Goal: Information Seeking & Learning: Learn about a topic

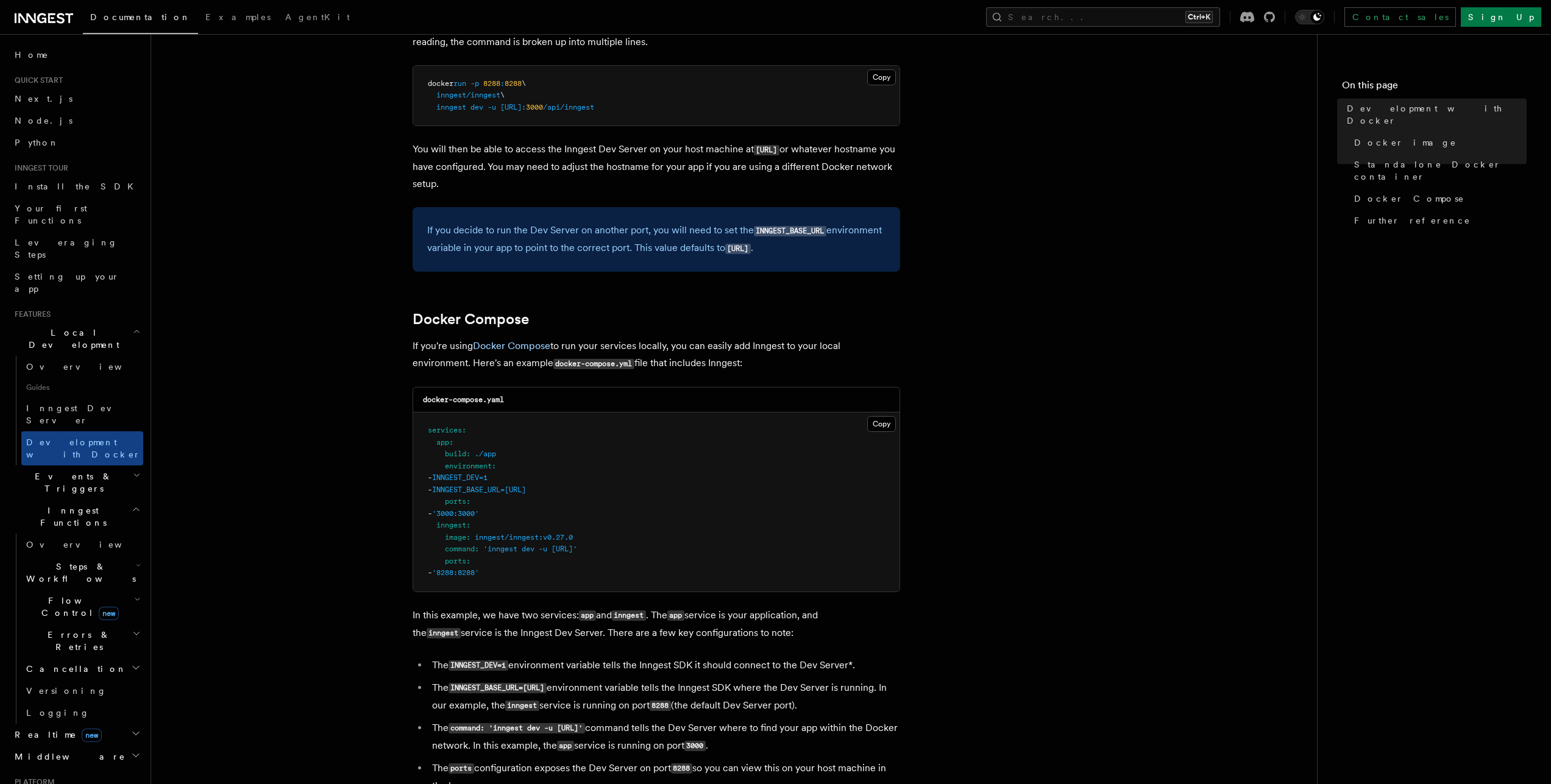
scroll to position [656, 0]
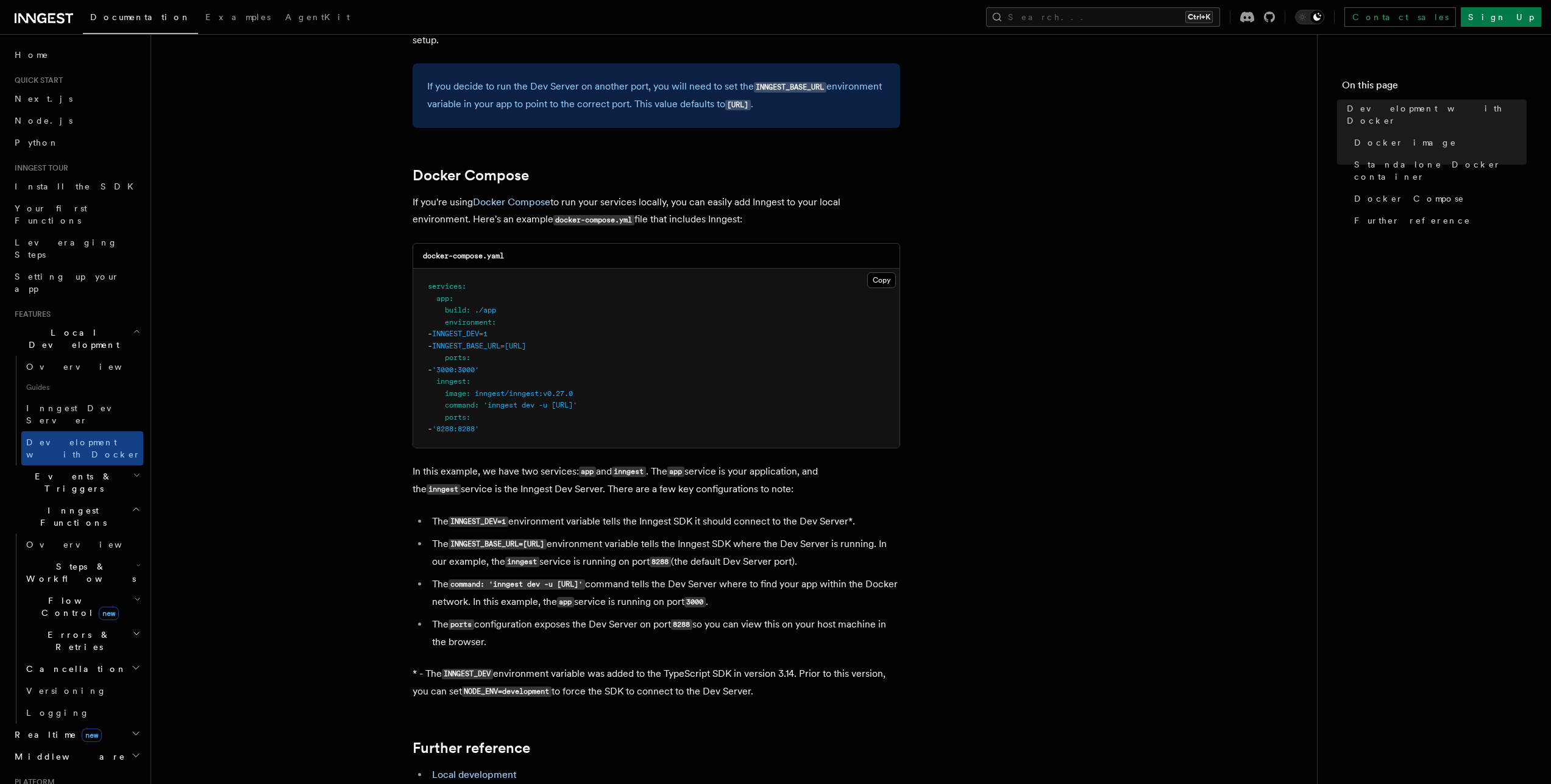
scroll to position [683, 0]
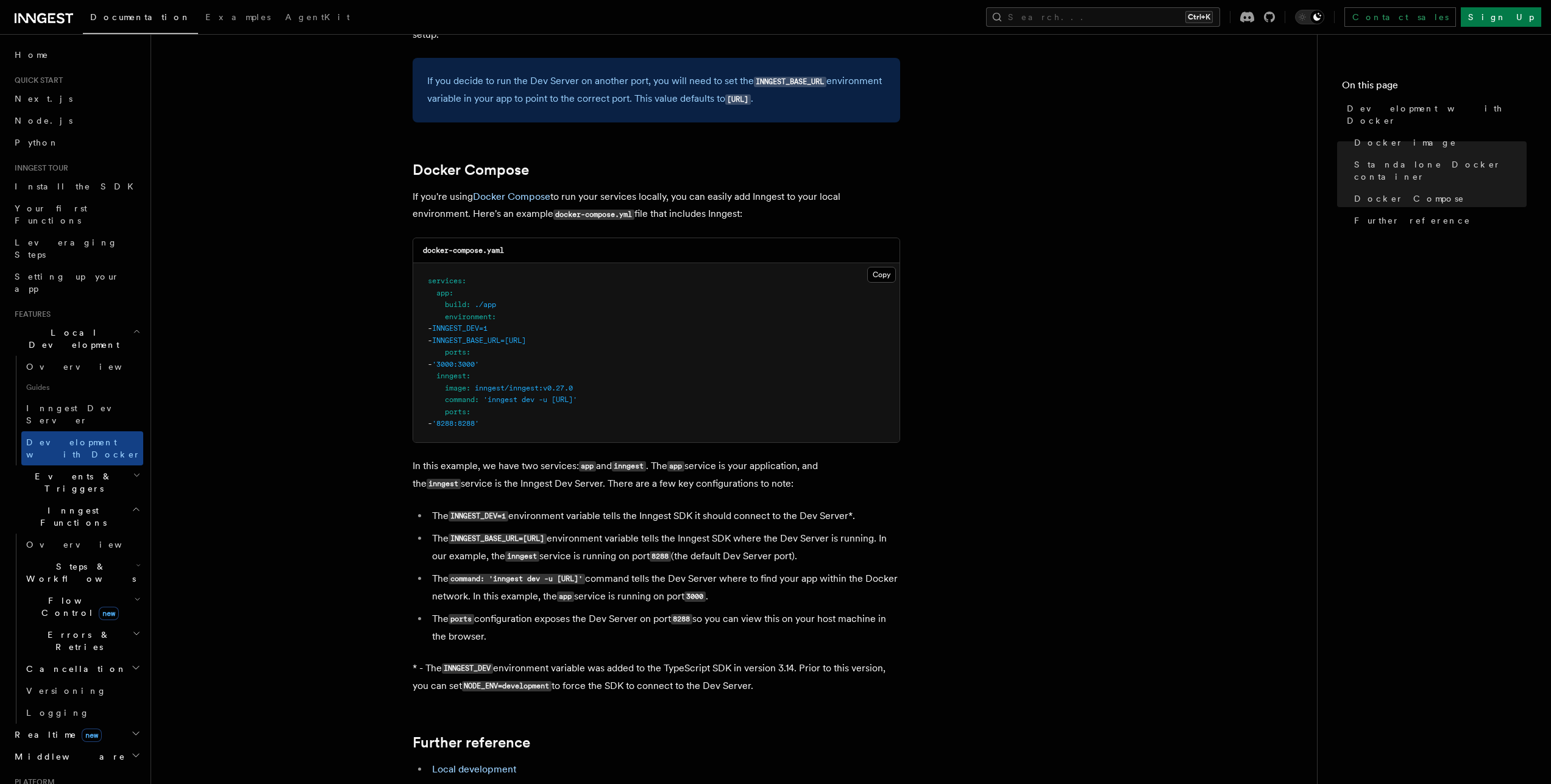
click at [55, 19] on icon at bounding box center [43, 18] width 58 height 15
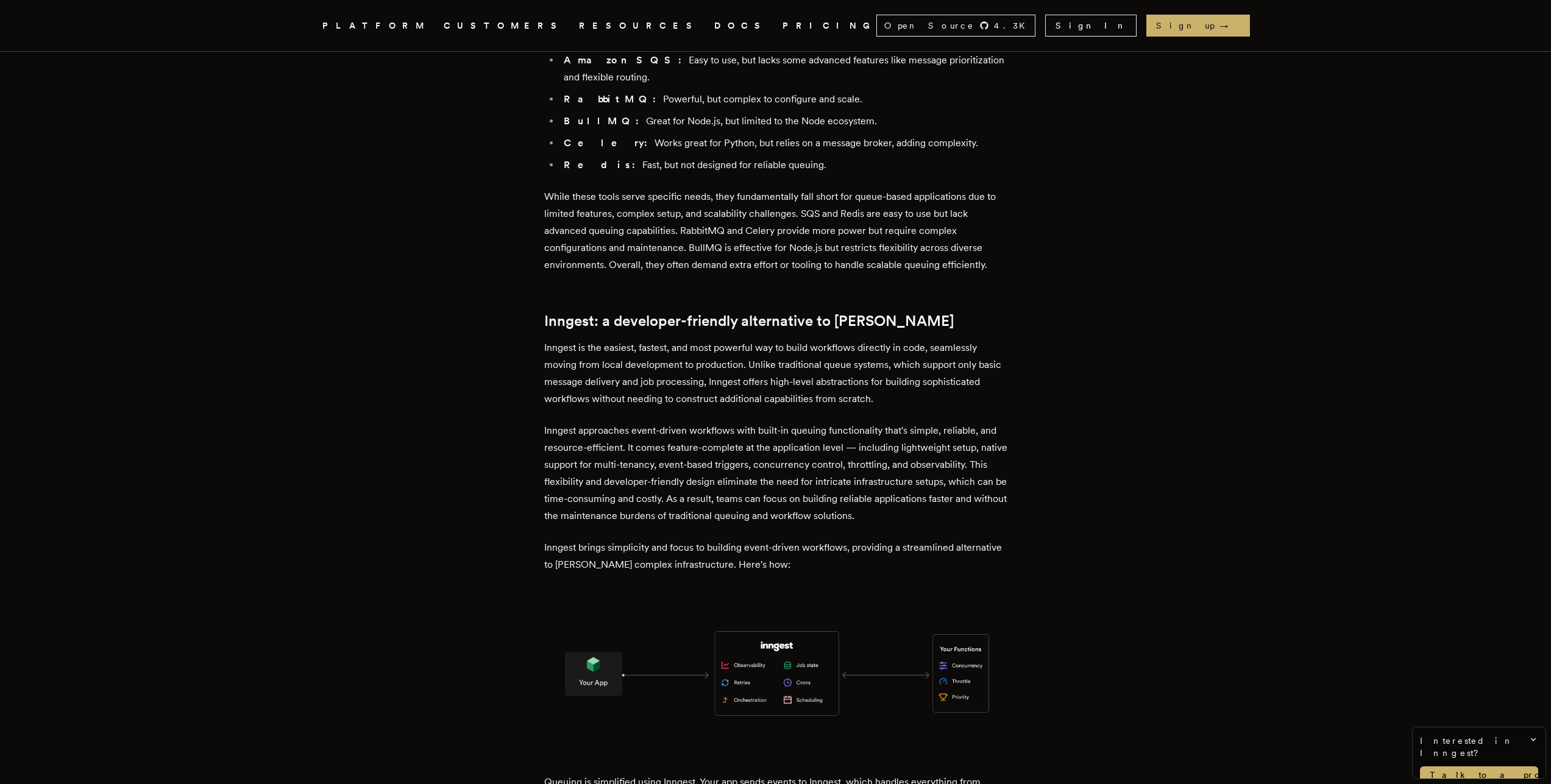
scroll to position [1435, 0]
click at [989, 28] on icon "Global" at bounding box center [983, 25] width 10 height 10
click at [989, 54] on link "inngest/inngest" at bounding box center [936, 52] width 103 height 10
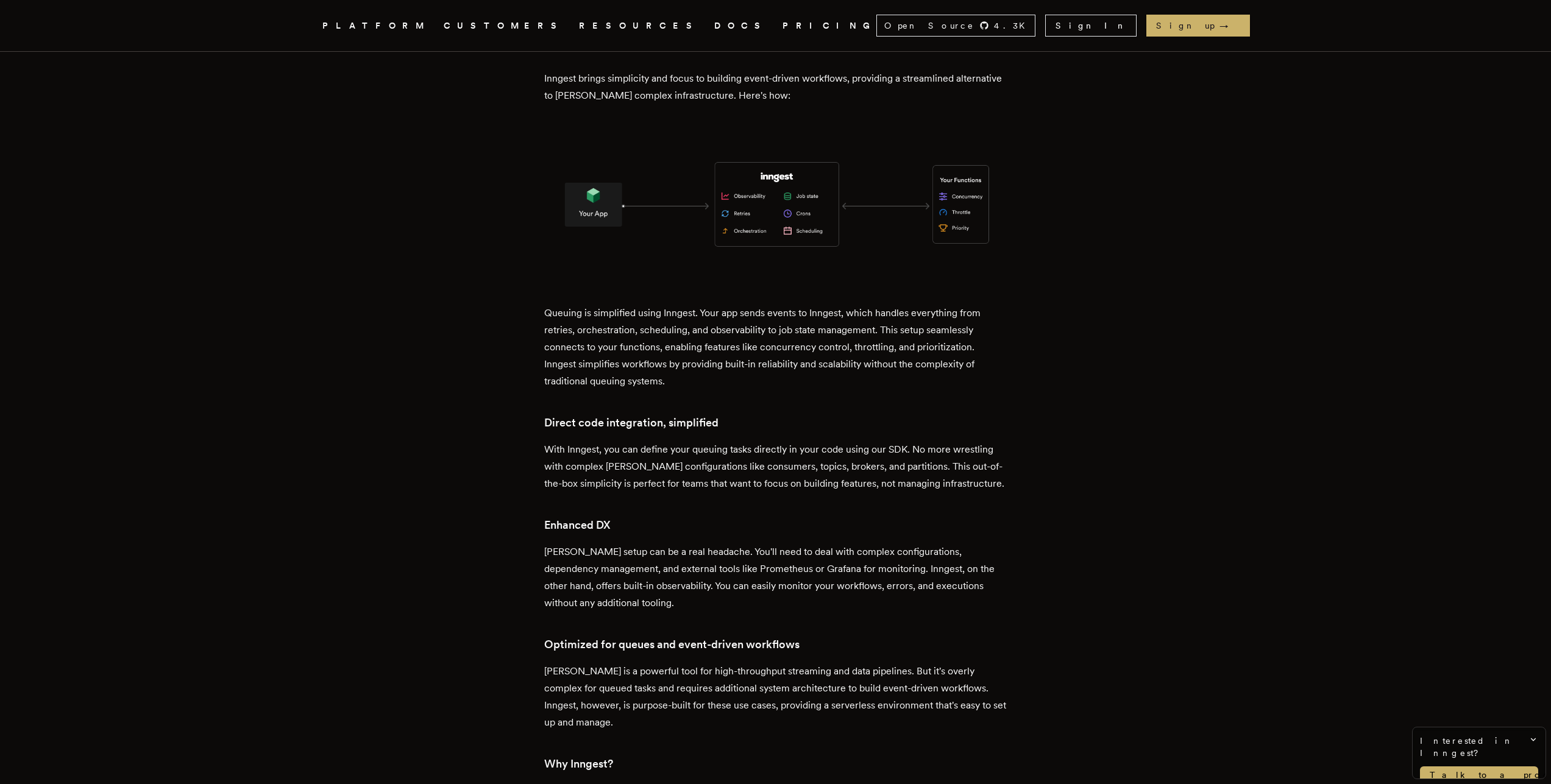
scroll to position [1979, 0]
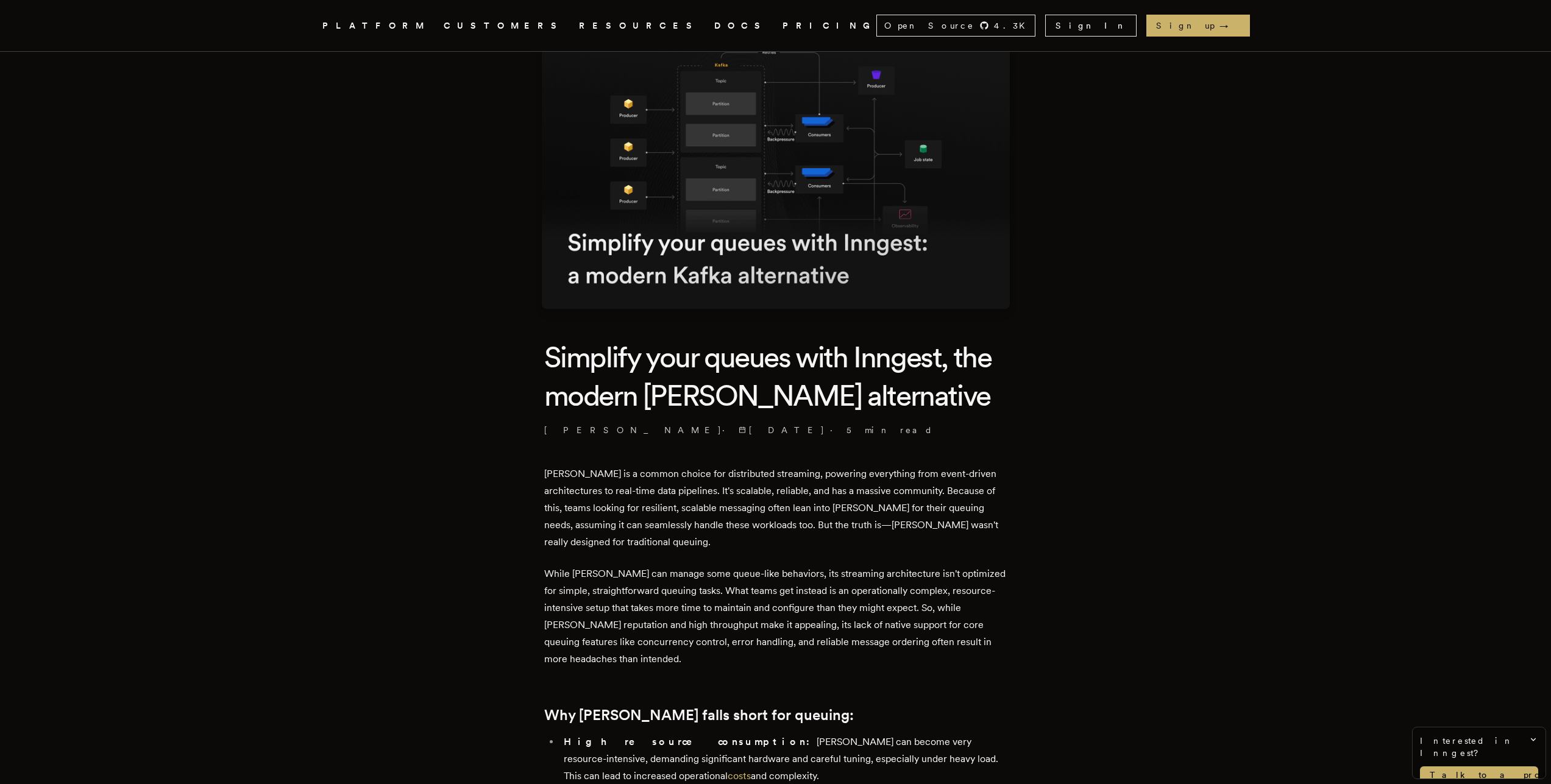
scroll to position [0, 0]
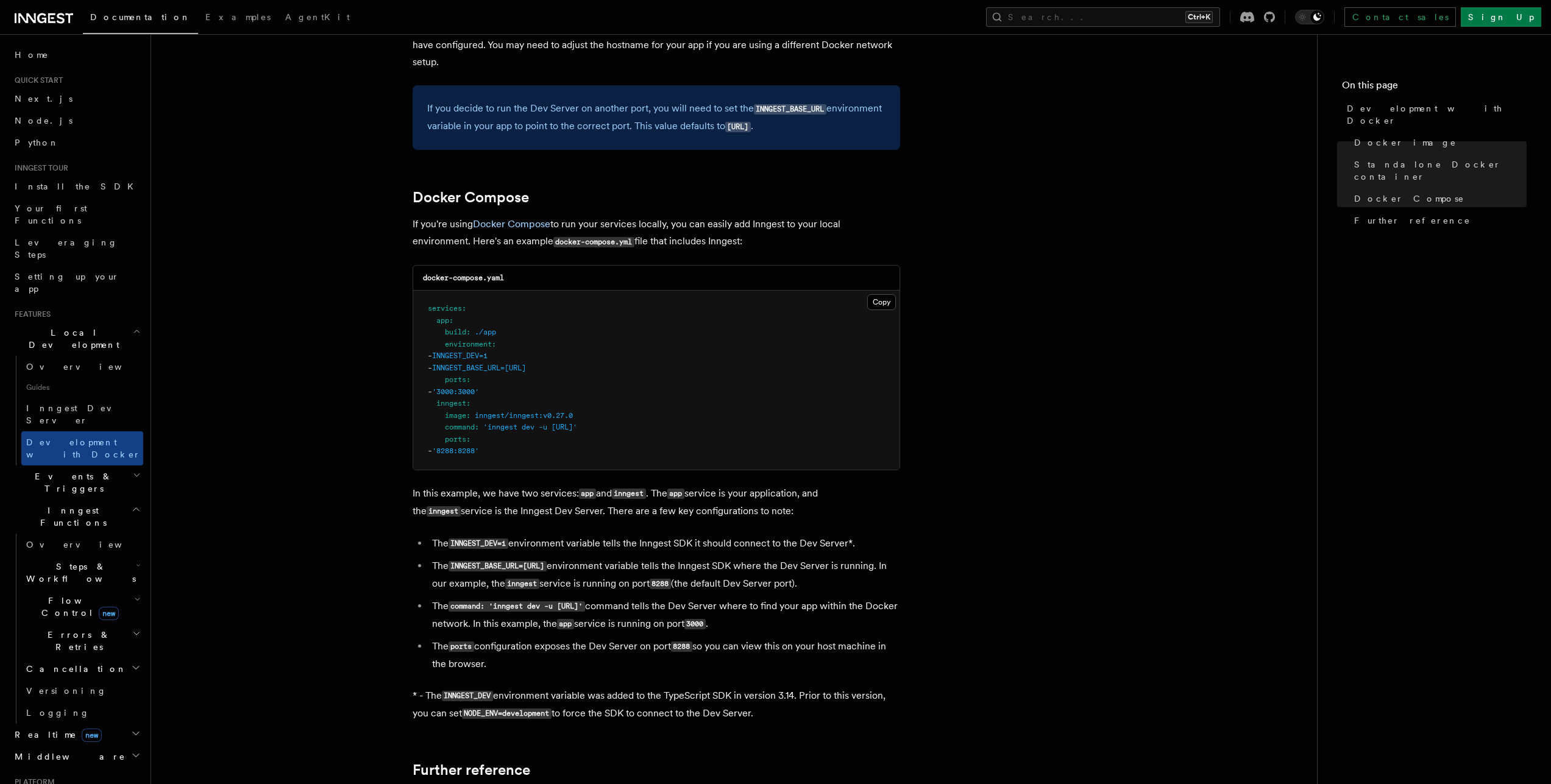
click at [1057, 258] on article "Features Local Development Development with Docker Inngest provides a Docker im…" at bounding box center [734, 265] width 1127 height 1736
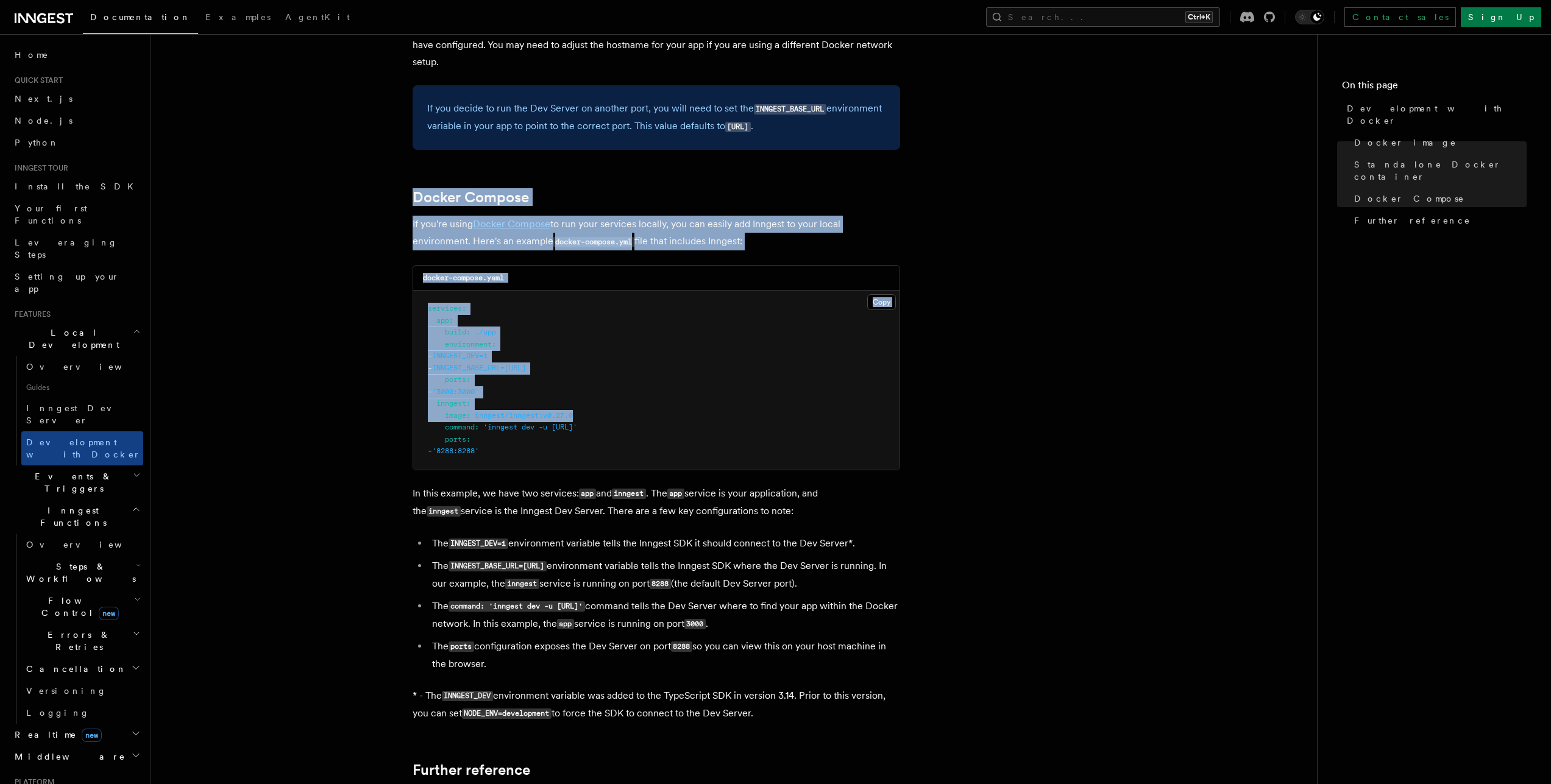
drag, startPoint x: 1085, startPoint y: 172, endPoint x: 1035, endPoint y: 415, distance: 248.1
click at [1035, 415] on article "Features Local Development Development with Docker Inngest provides a Docker im…" at bounding box center [734, 265] width 1127 height 1736
click at [1035, 415] on article "Features Local Development Development with Docker Inngest provides a Docker im…" at bounding box center [734, 265] width 1127 height 1736
drag, startPoint x: 1035, startPoint y: 415, endPoint x: 1061, endPoint y: 194, distance: 222.5
click at [1061, 194] on article "Features Local Development Development with Docker Inngest provides a Docker im…" at bounding box center [734, 265] width 1127 height 1736
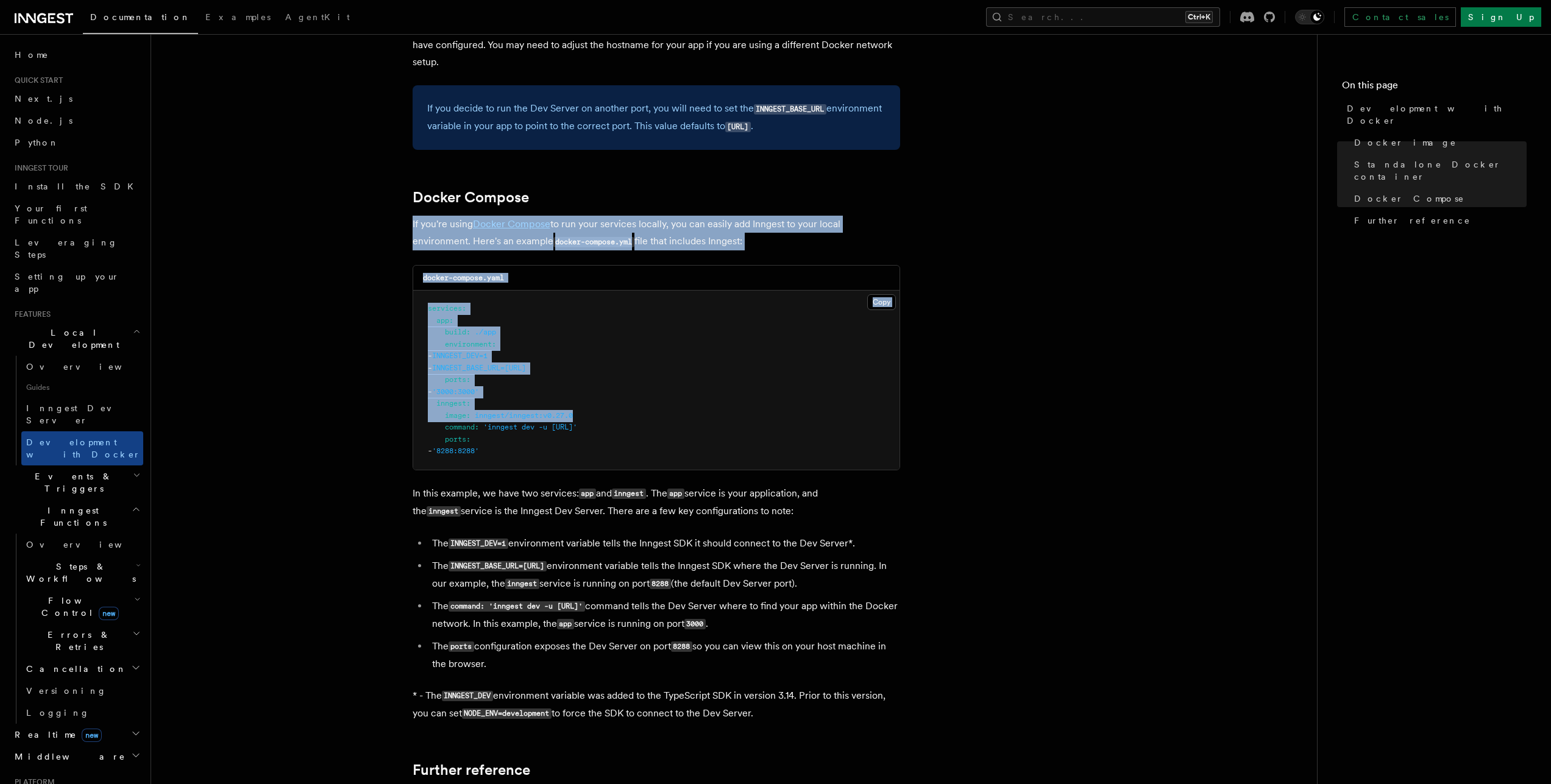
click at [1061, 194] on article "Features Local Development Development with Docker Inngest provides a Docker im…" at bounding box center [734, 265] width 1127 height 1736
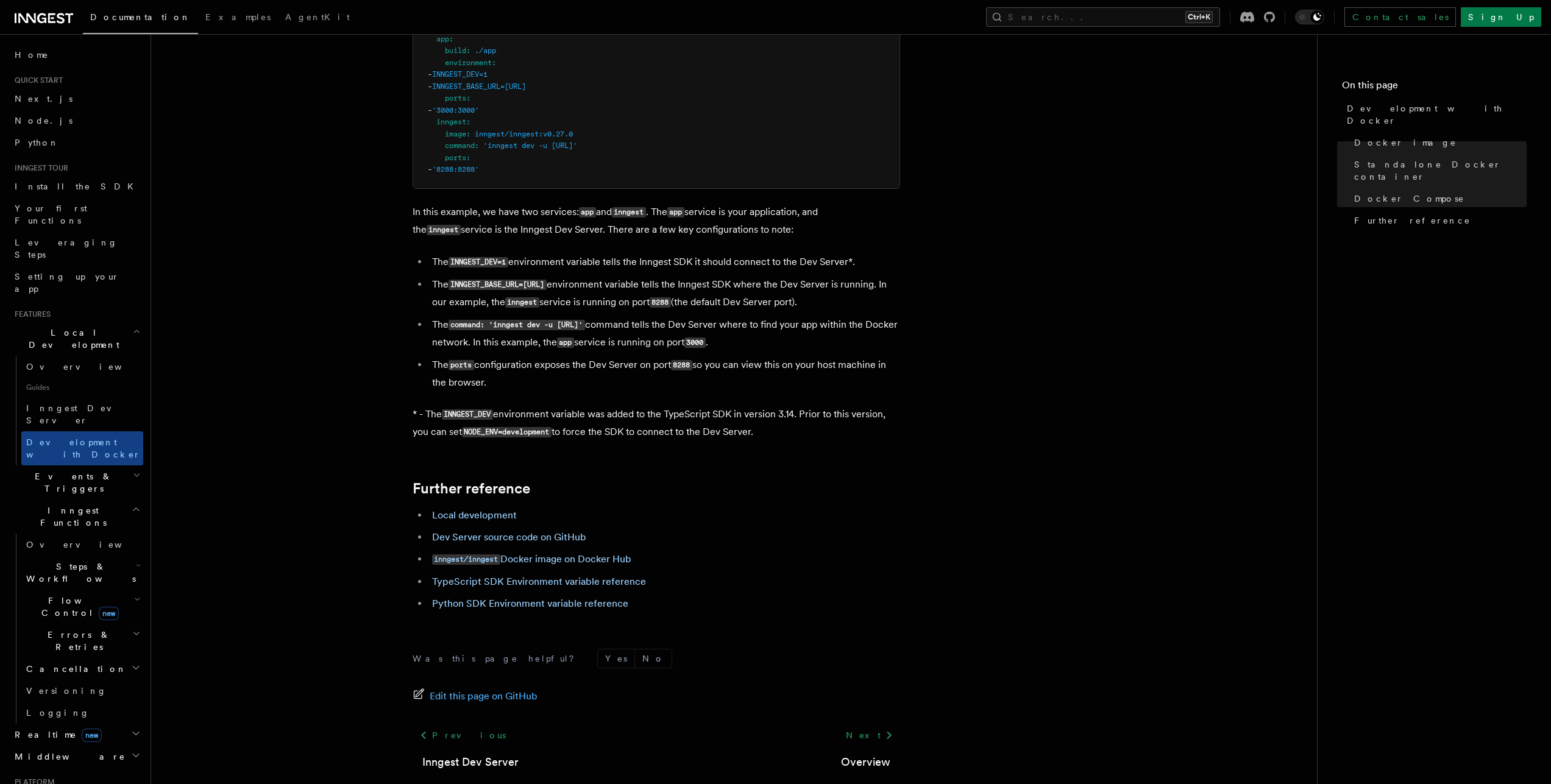
scroll to position [1005, 0]
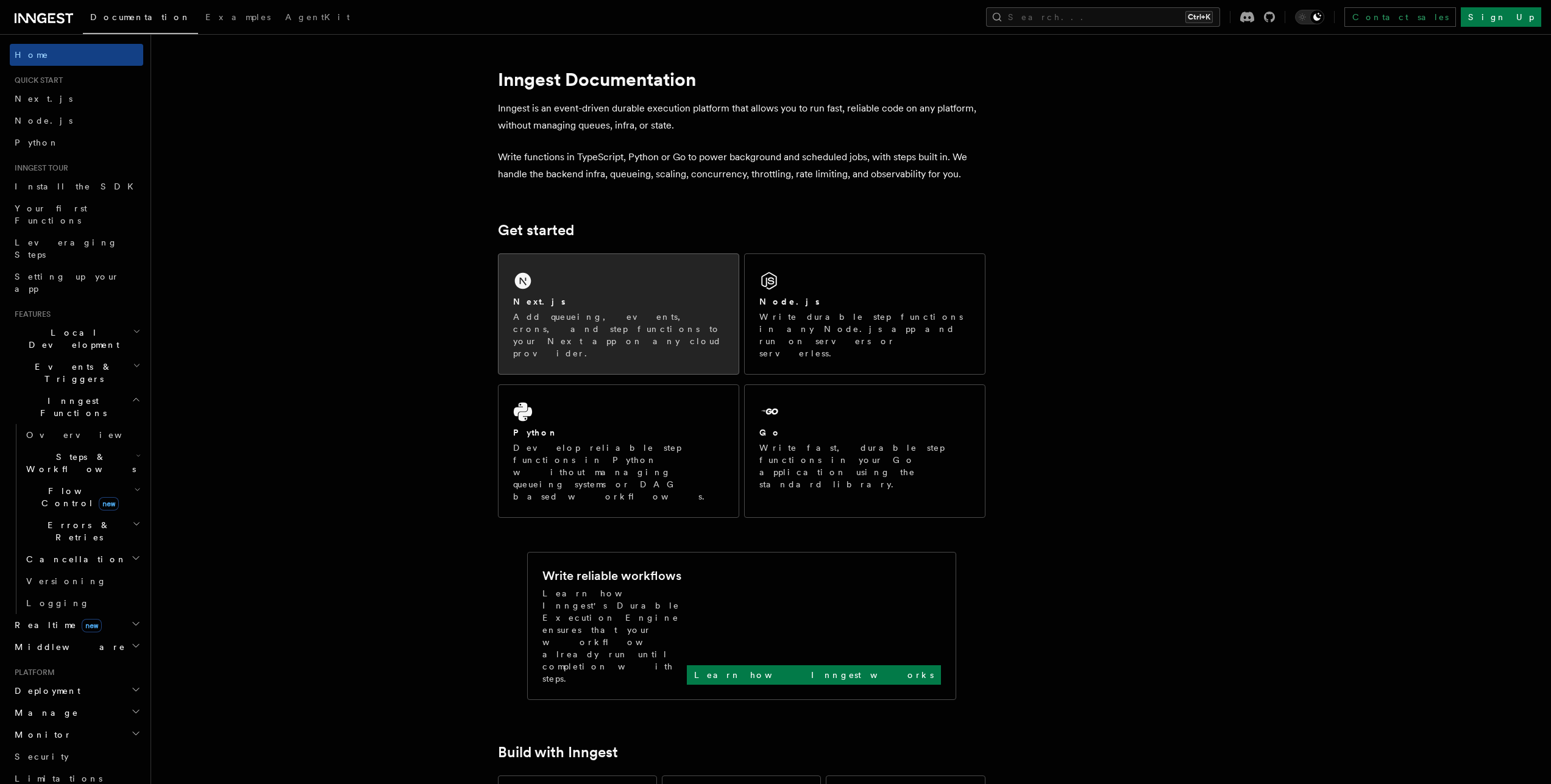
click at [585, 310] on p "Add queueing, events, crons, and step functions to your Next app on any cloud p…" at bounding box center [618, 335] width 211 height 49
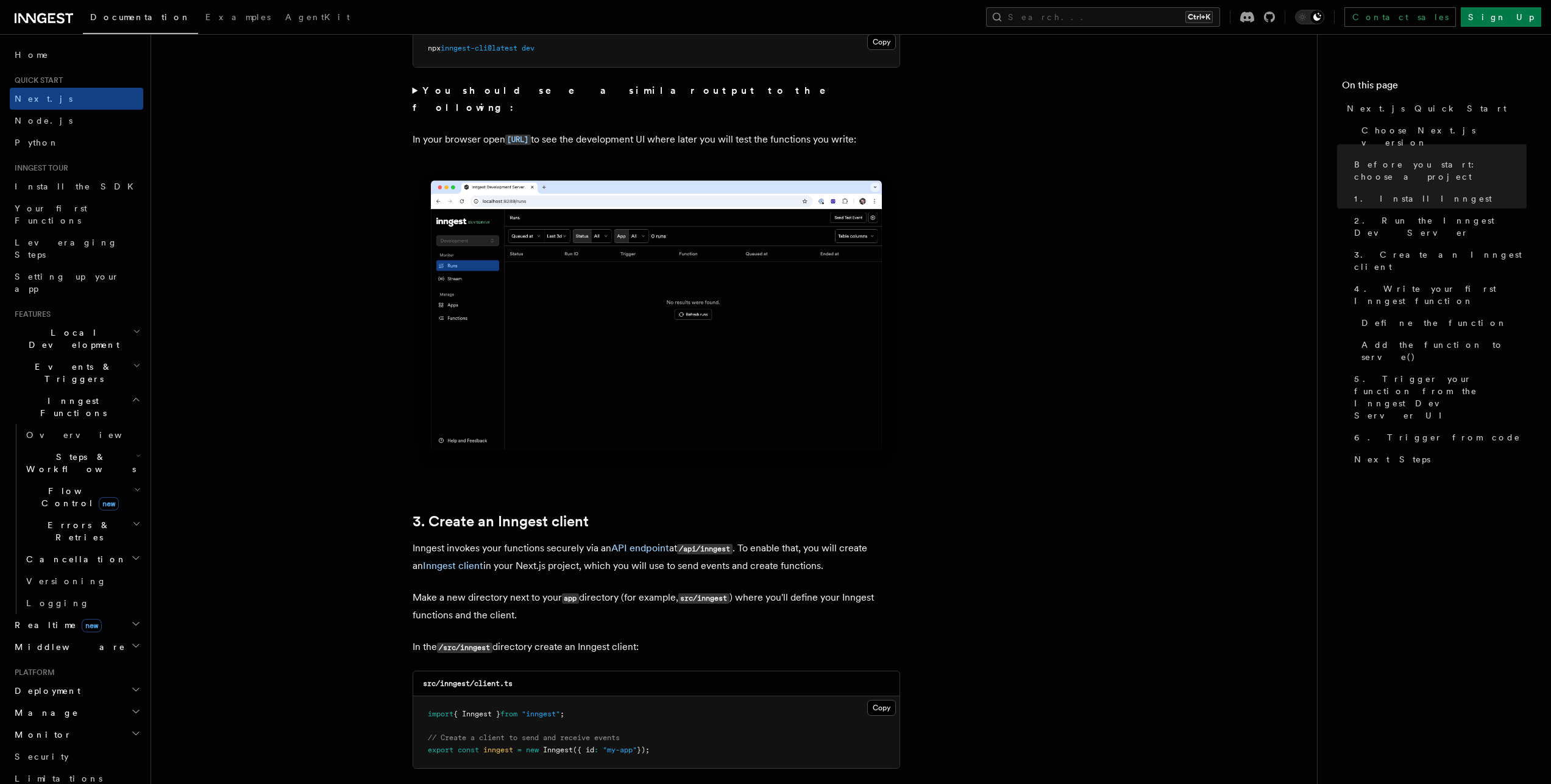
scroll to position [1120, 0]
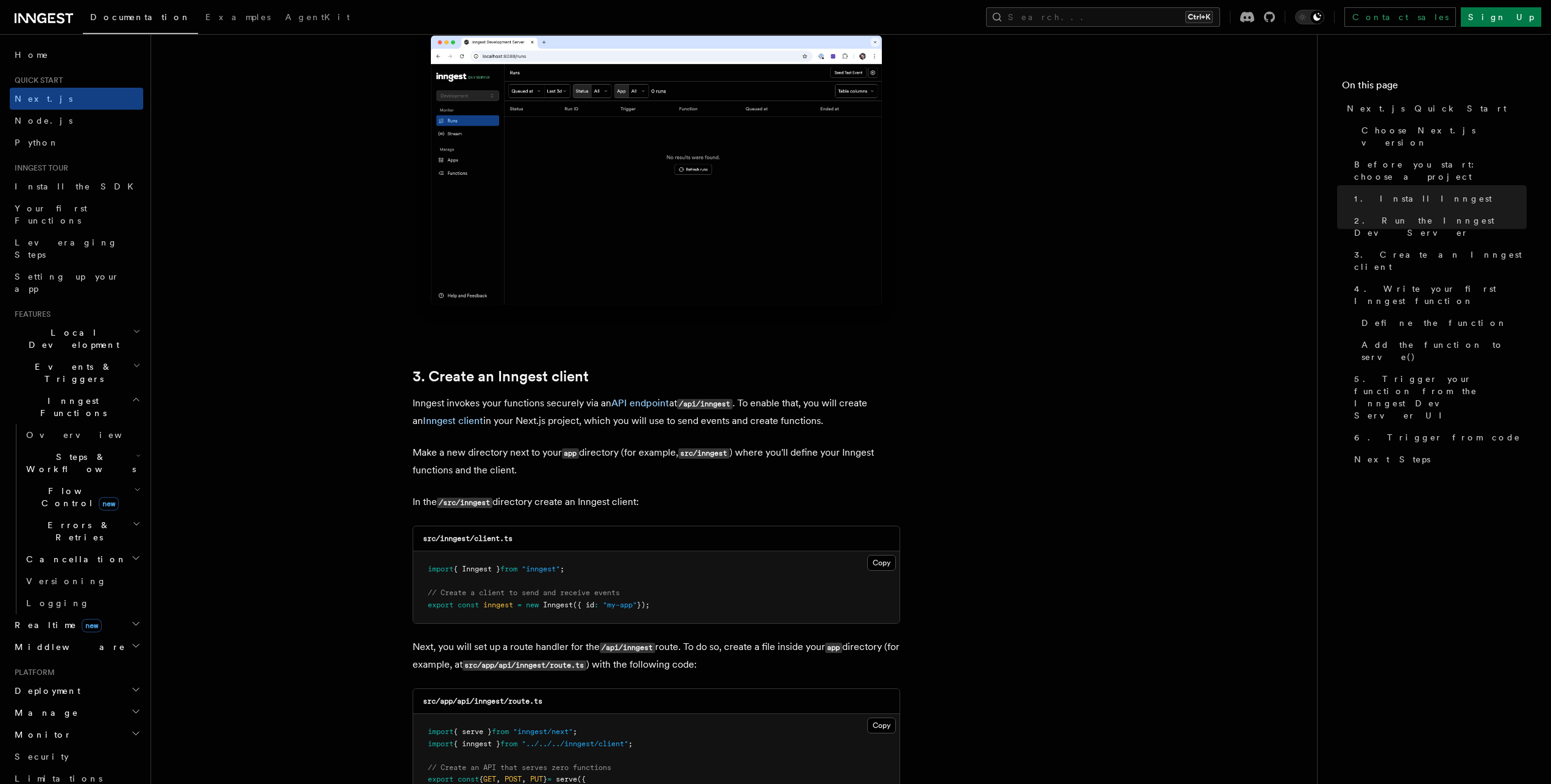
click at [733, 174] on img at bounding box center [656, 176] width 488 height 307
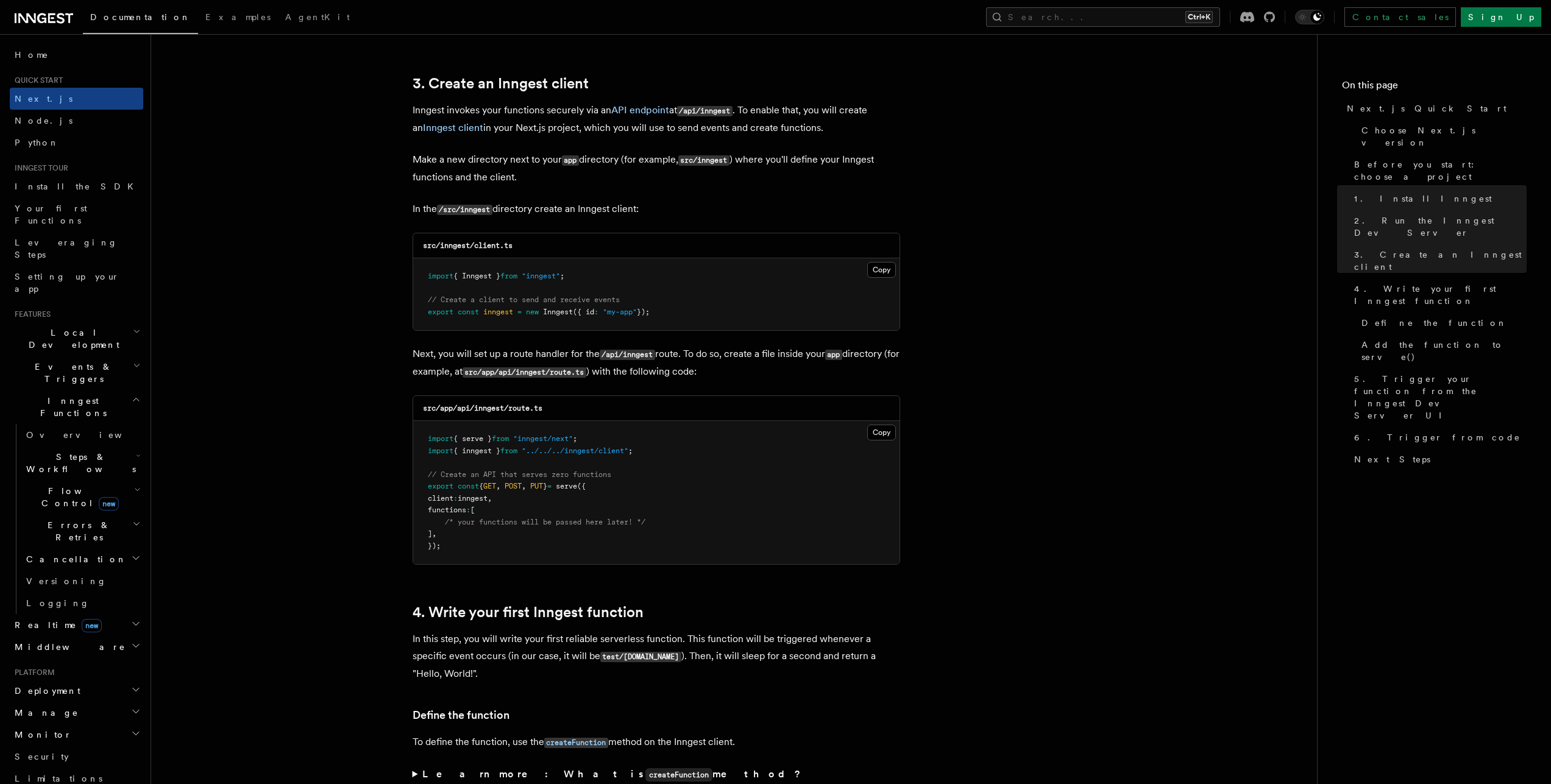
scroll to position [1432, 0]
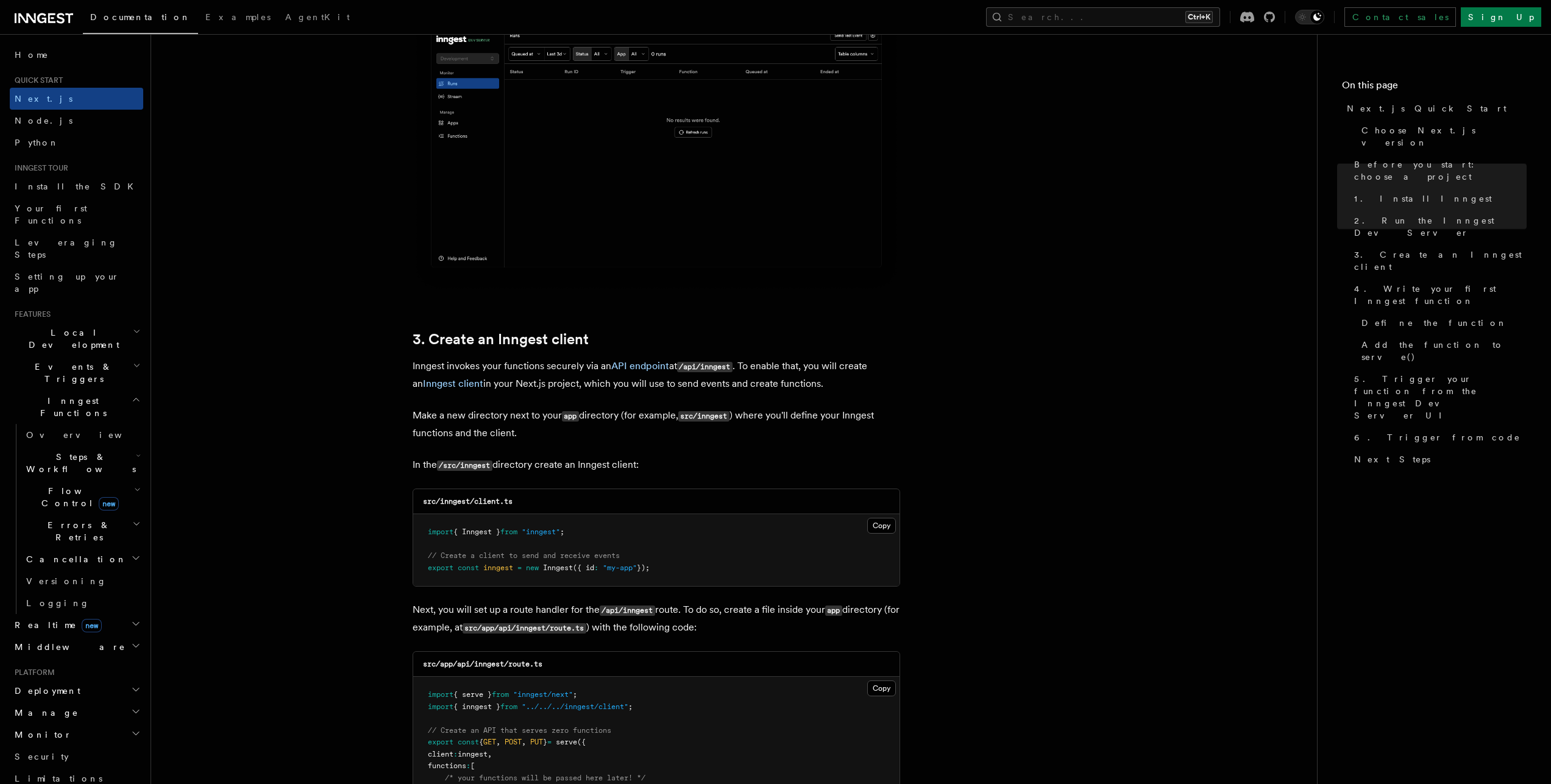
scroll to position [1541, 0]
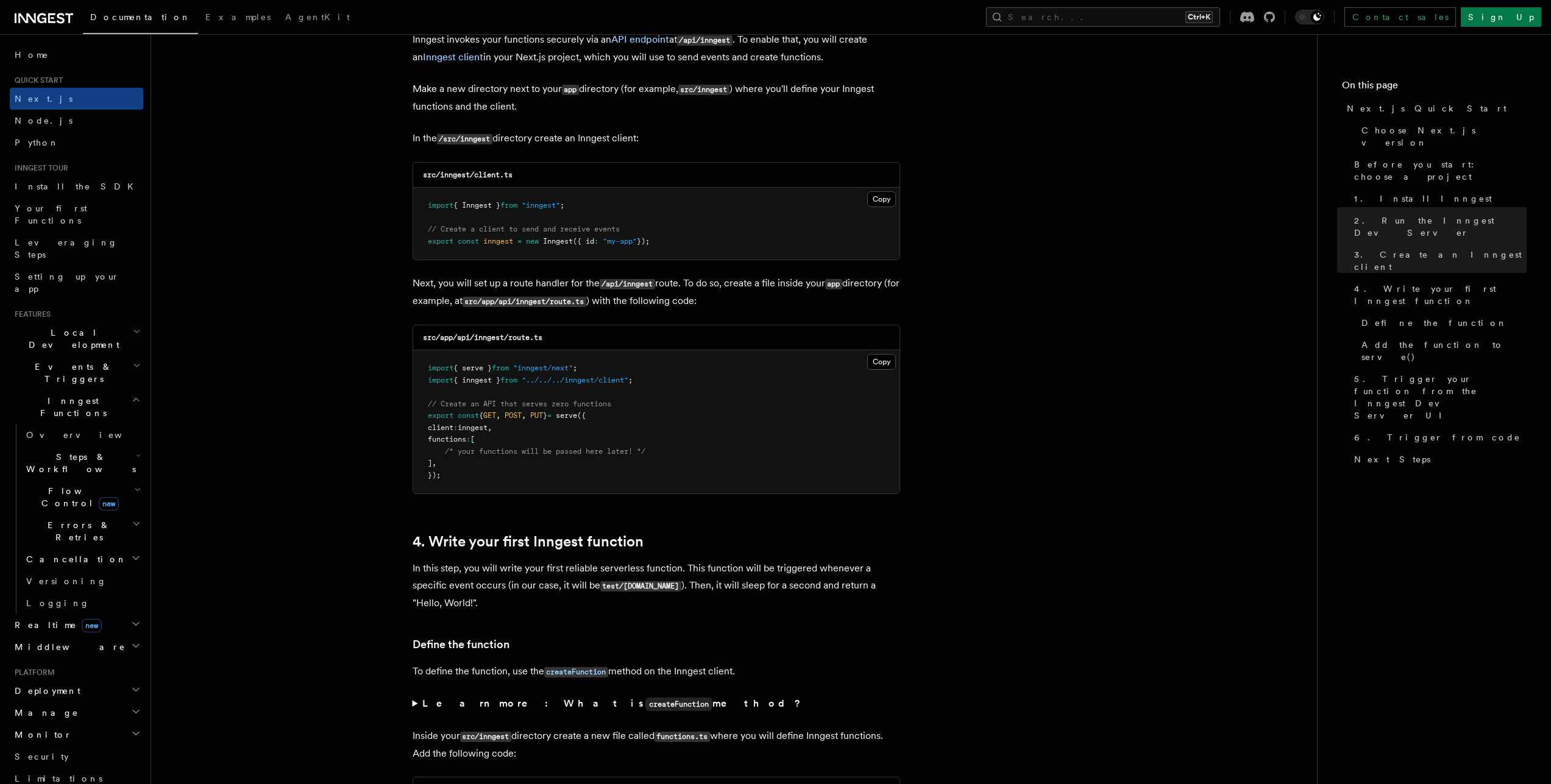
scroll to position [1309, 0]
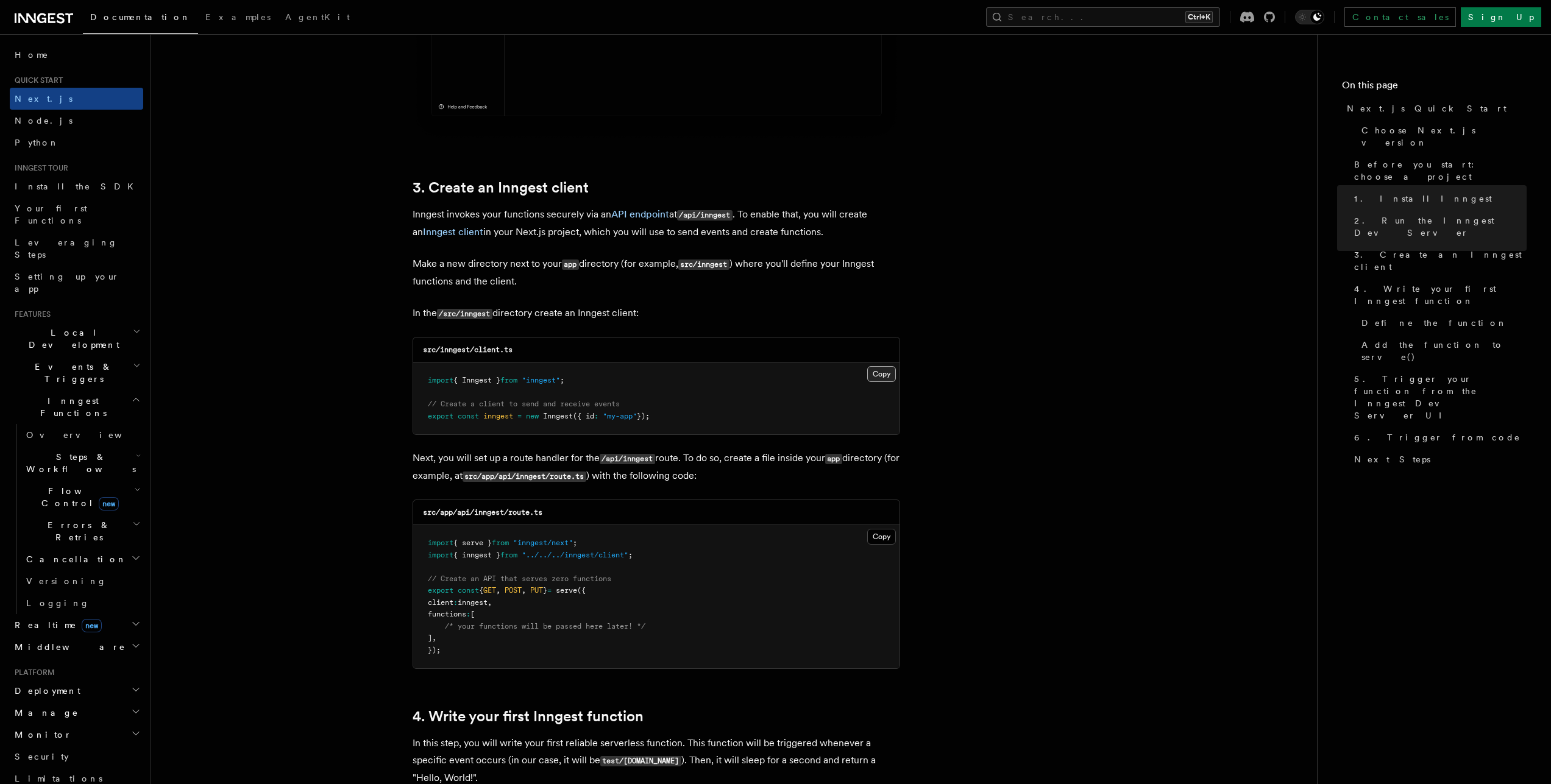
click at [873, 375] on button "Copy Copied" at bounding box center [881, 374] width 29 height 16
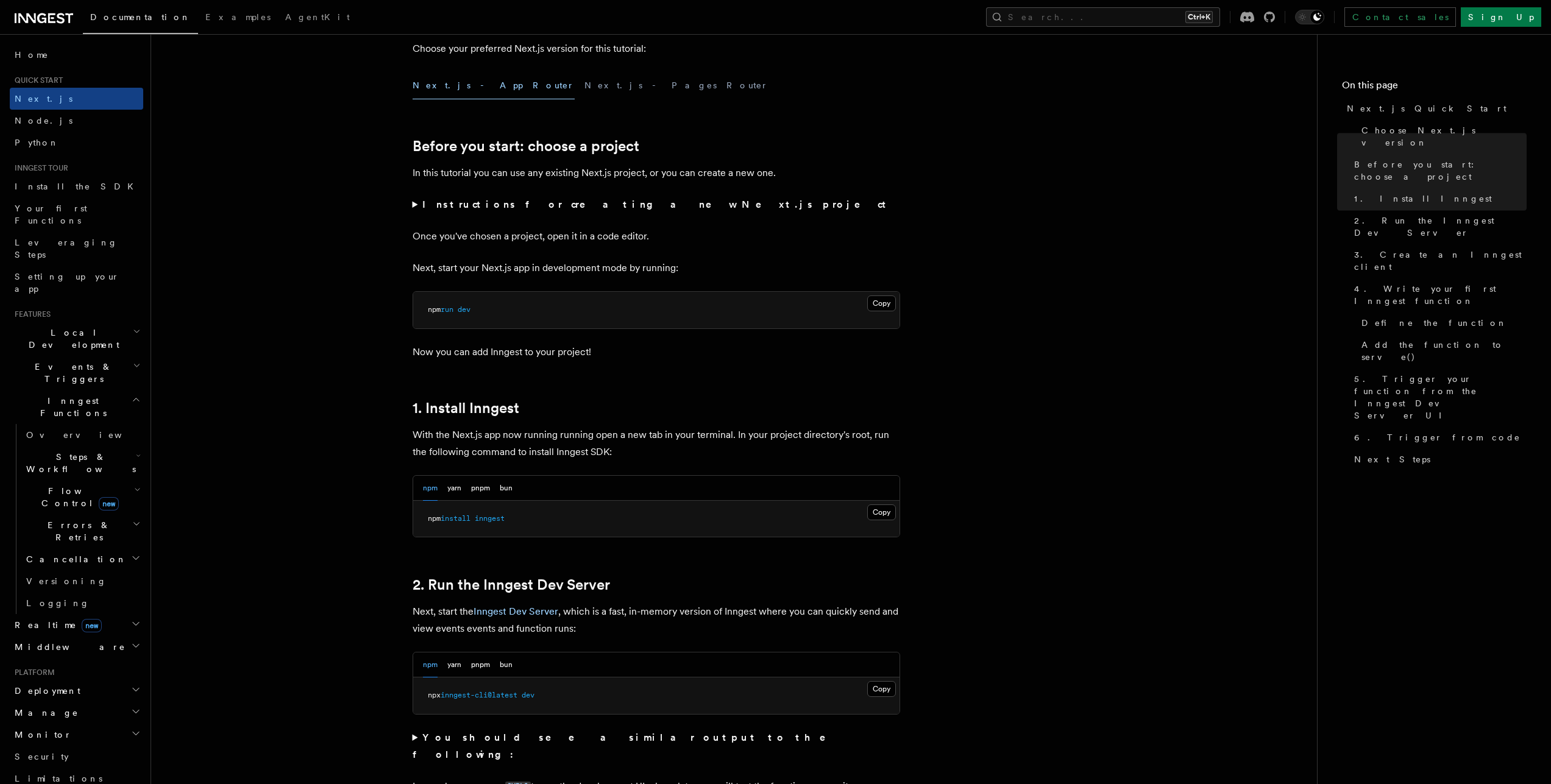
scroll to position [316, 0]
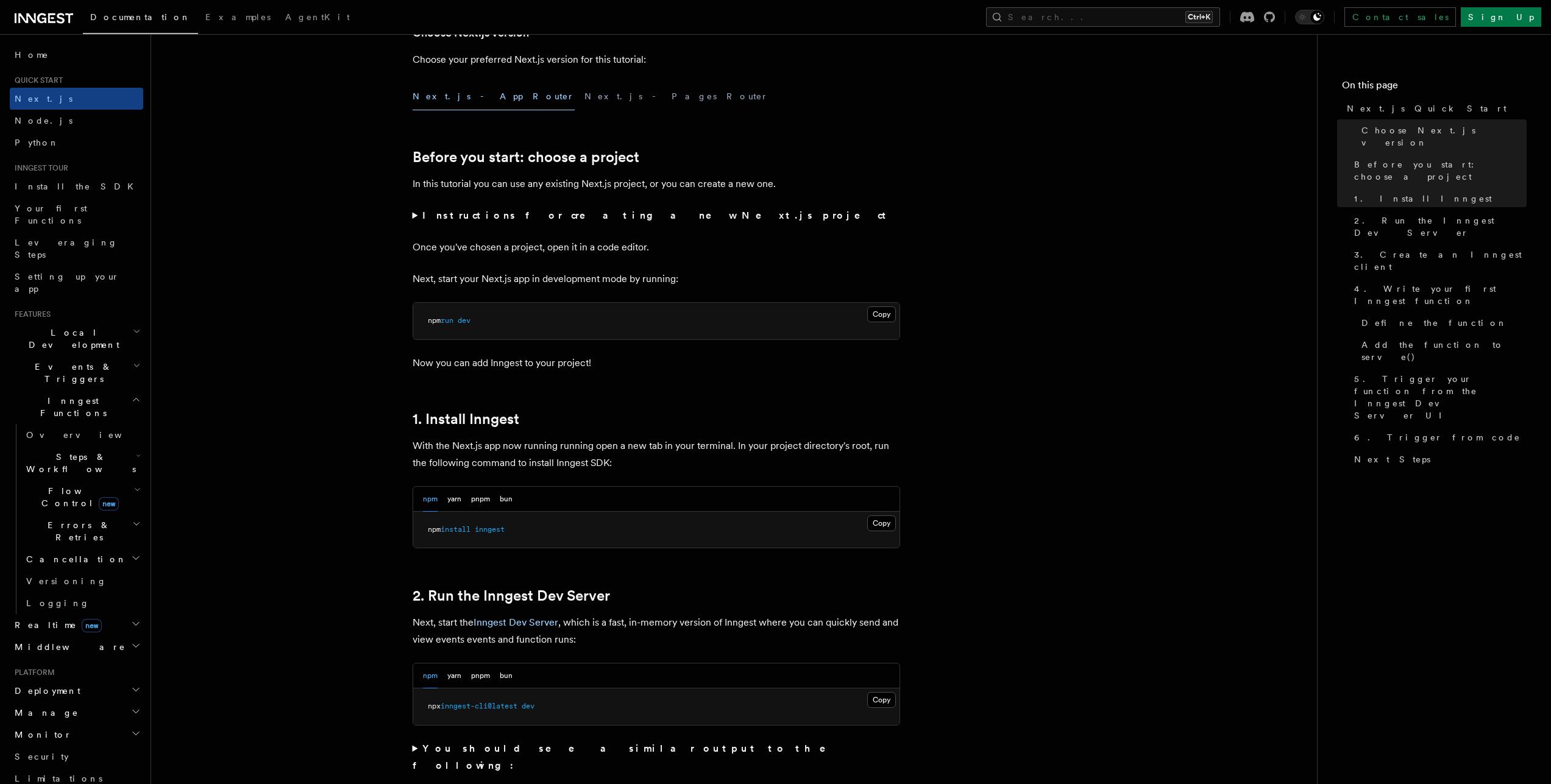
click at [413, 213] on summary "Instructions for creating a new Next.js project" at bounding box center [656, 216] width 488 height 17
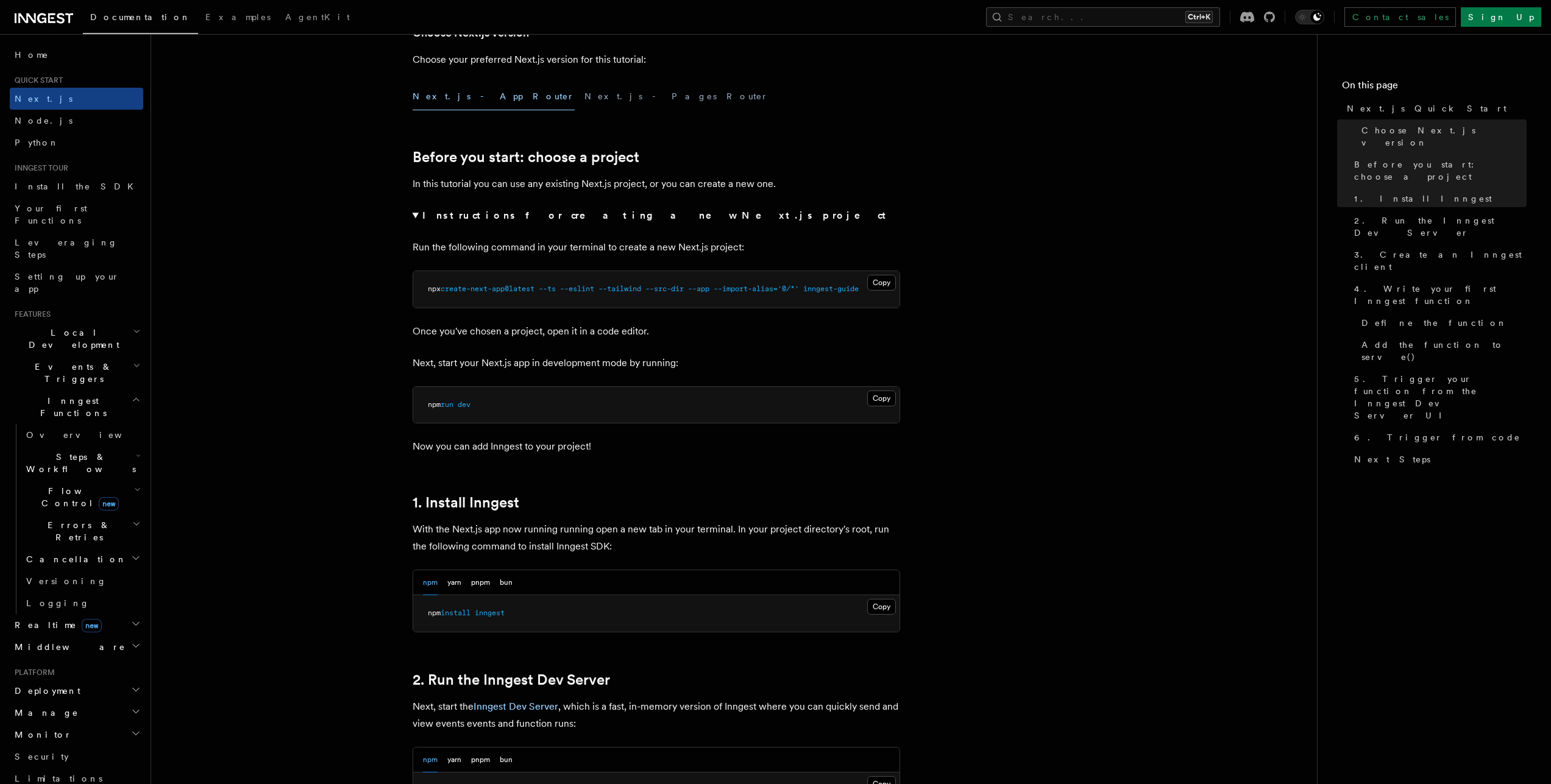
click at [415, 216] on summary "Instructions for creating a new Next.js project" at bounding box center [656, 216] width 488 height 17
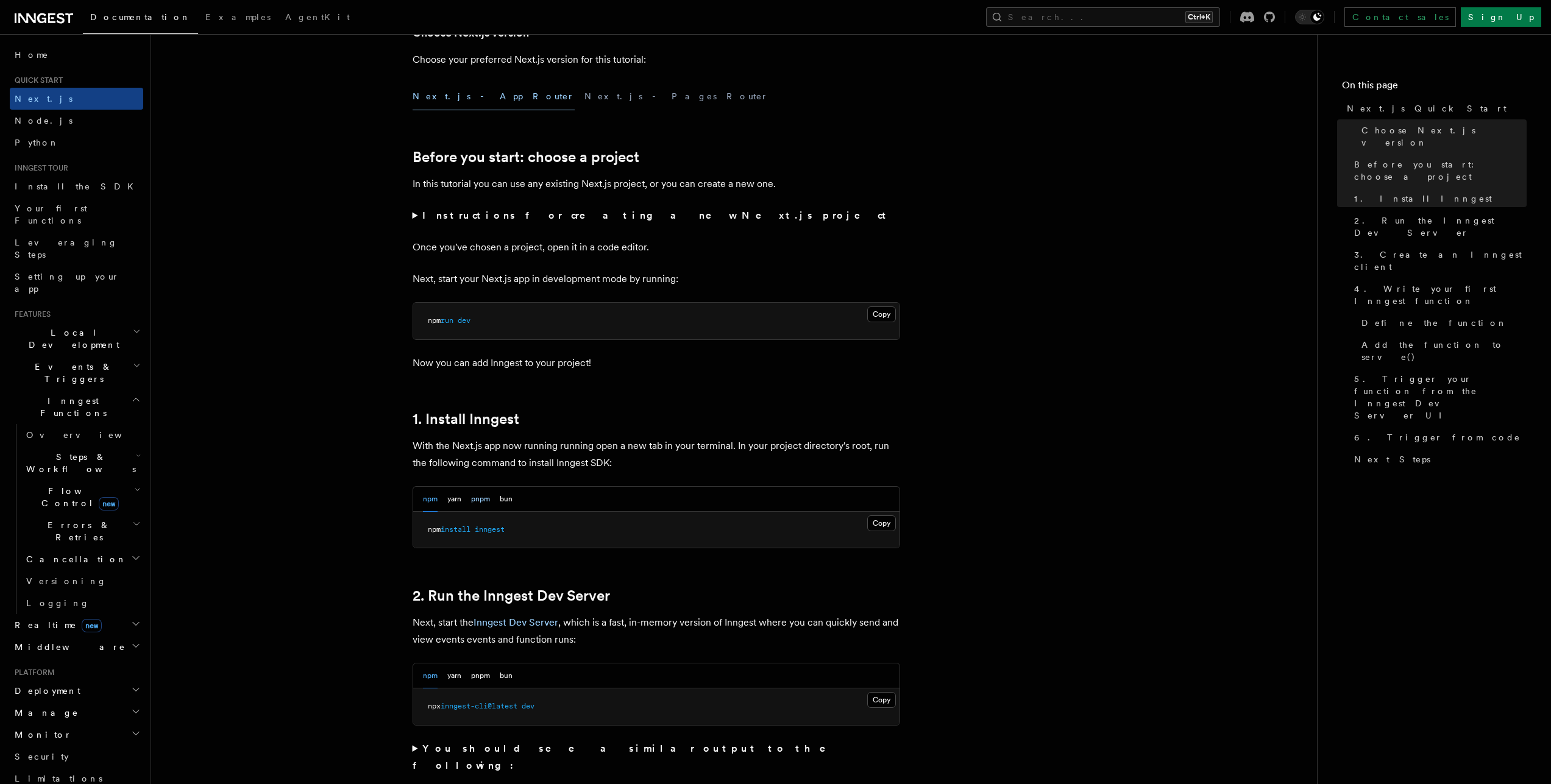
click at [483, 495] on button "pnpm" at bounding box center [481, 499] width 19 height 25
click at [891, 524] on button "Copy Copied" at bounding box center [881, 523] width 29 height 16
click at [504, 496] on button "bun" at bounding box center [506, 499] width 13 height 25
click at [482, 500] on button "pnpm" at bounding box center [481, 499] width 19 height 25
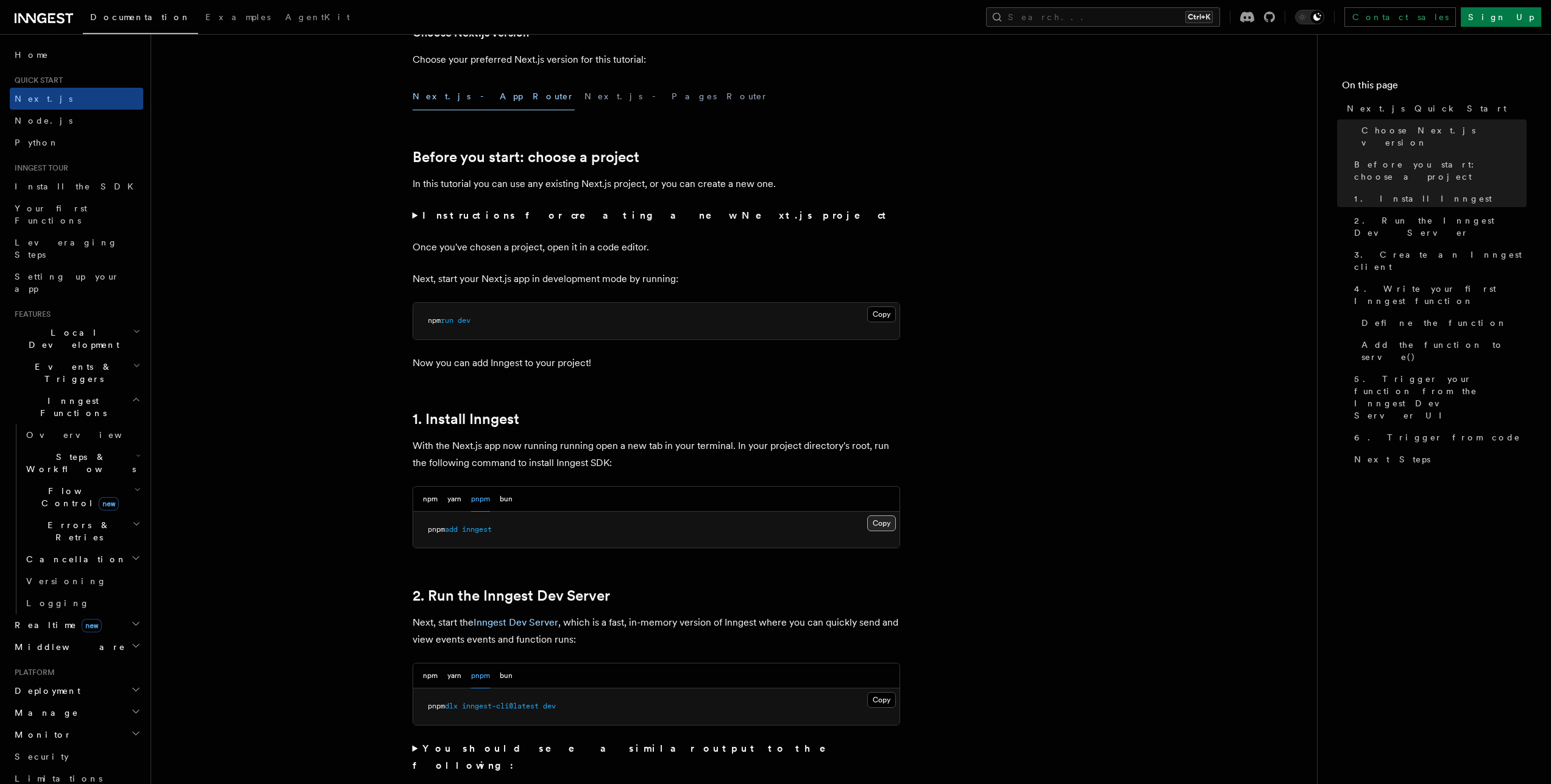
click at [883, 522] on button "Copy Copied" at bounding box center [881, 523] width 29 height 16
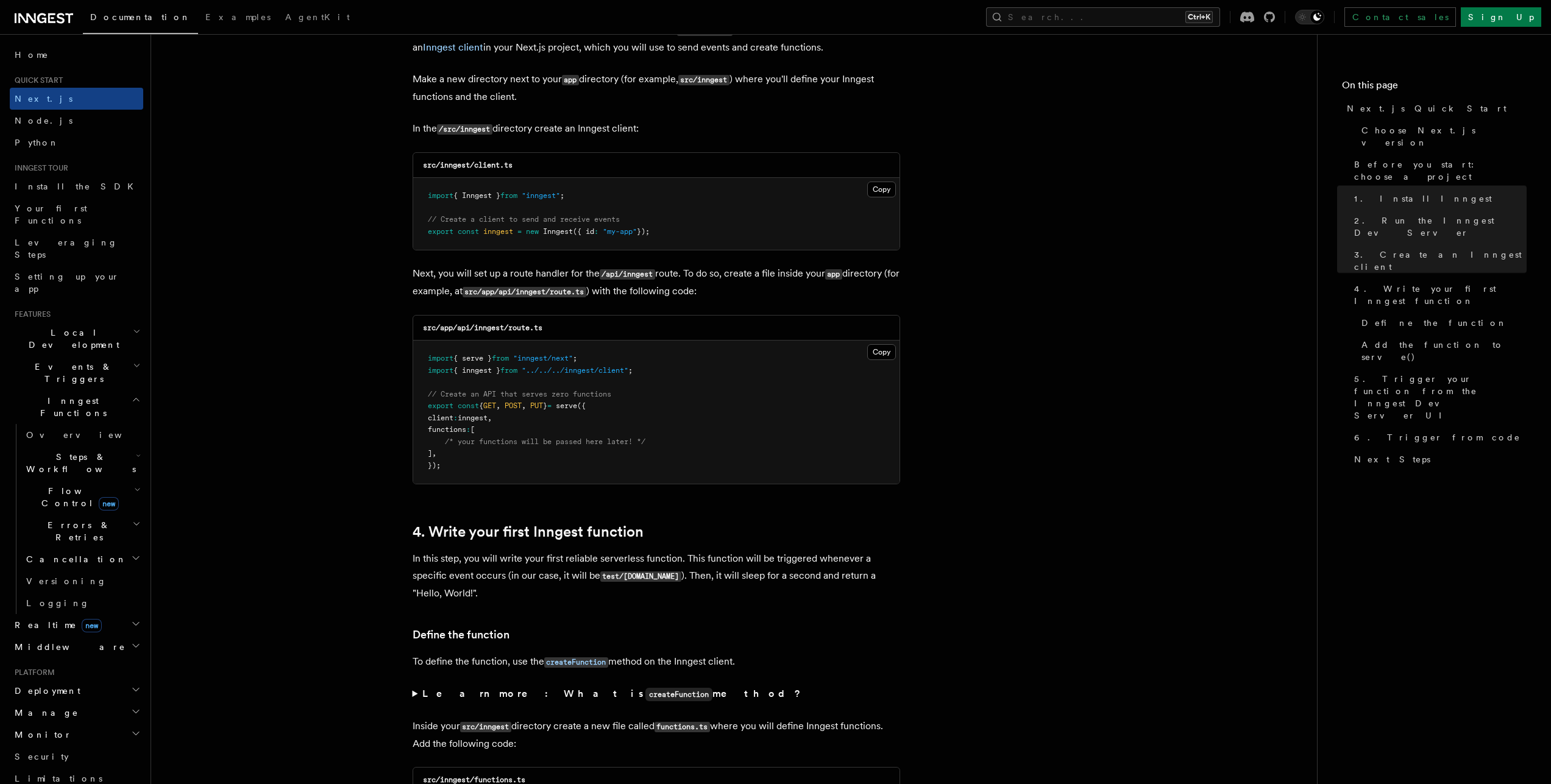
scroll to position [1761, 0]
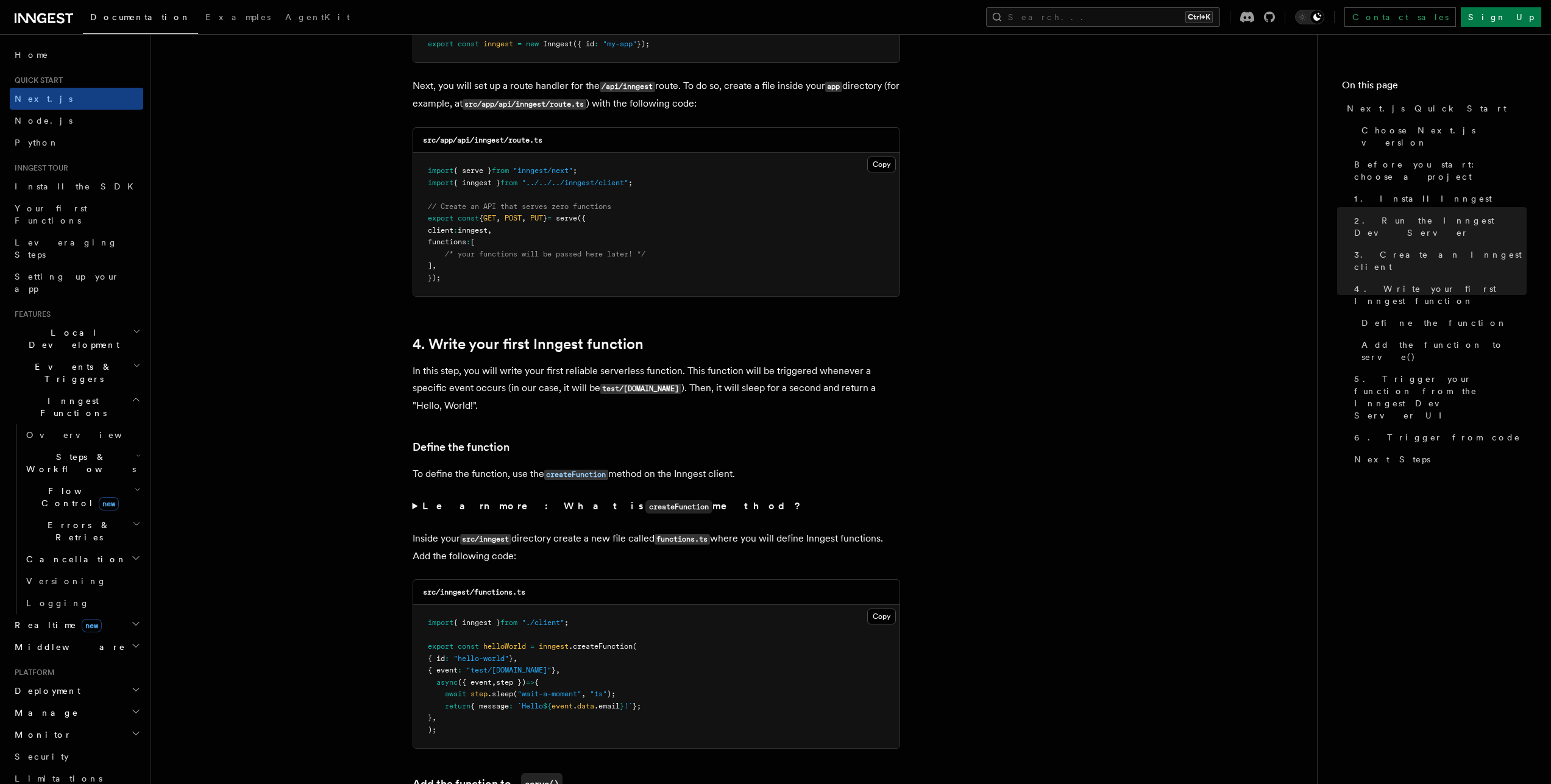
scroll to position [1421, 0]
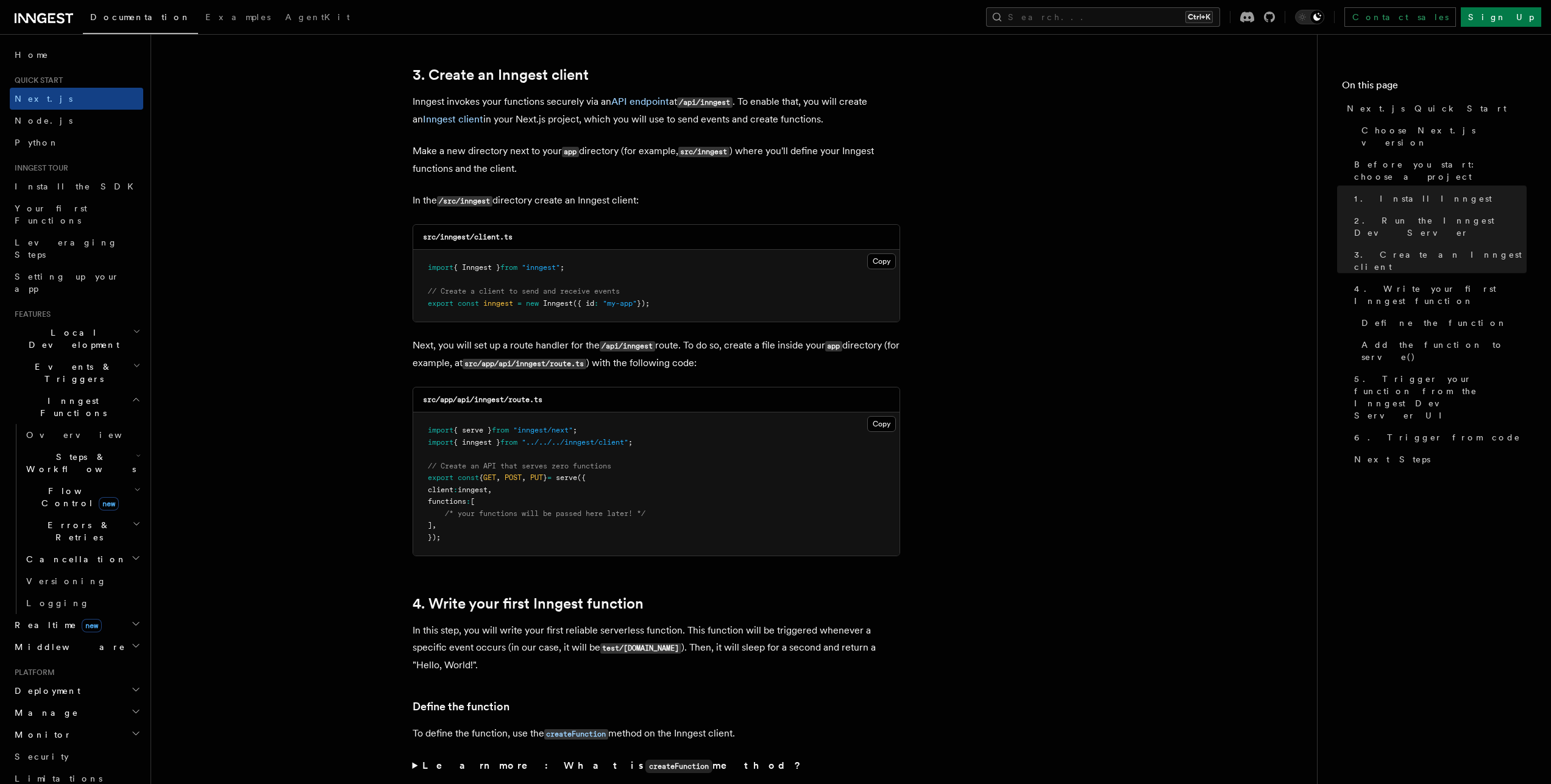
click at [876, 422] on button "Copy Copied" at bounding box center [881, 424] width 29 height 16
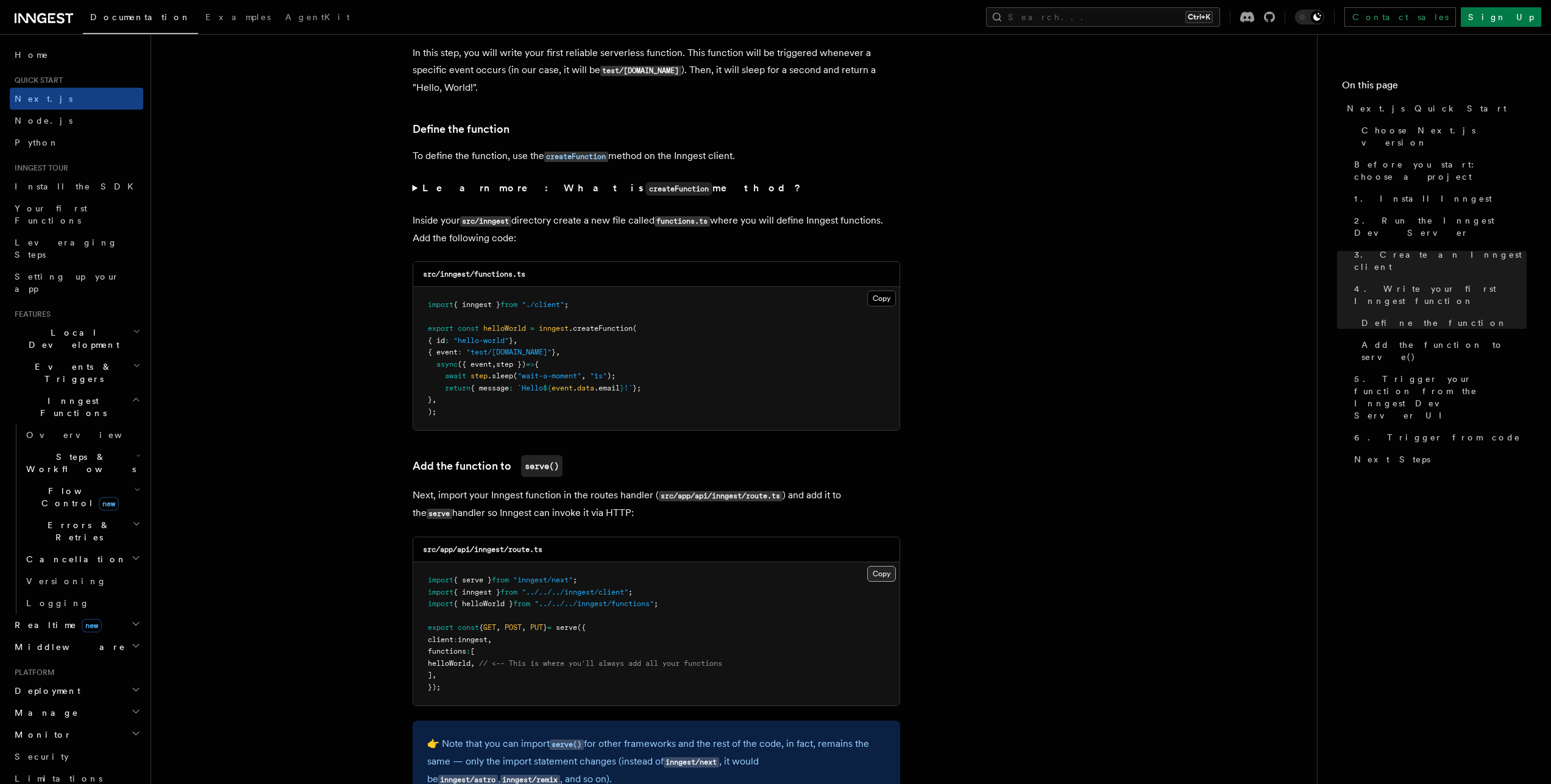
scroll to position [1957, 0]
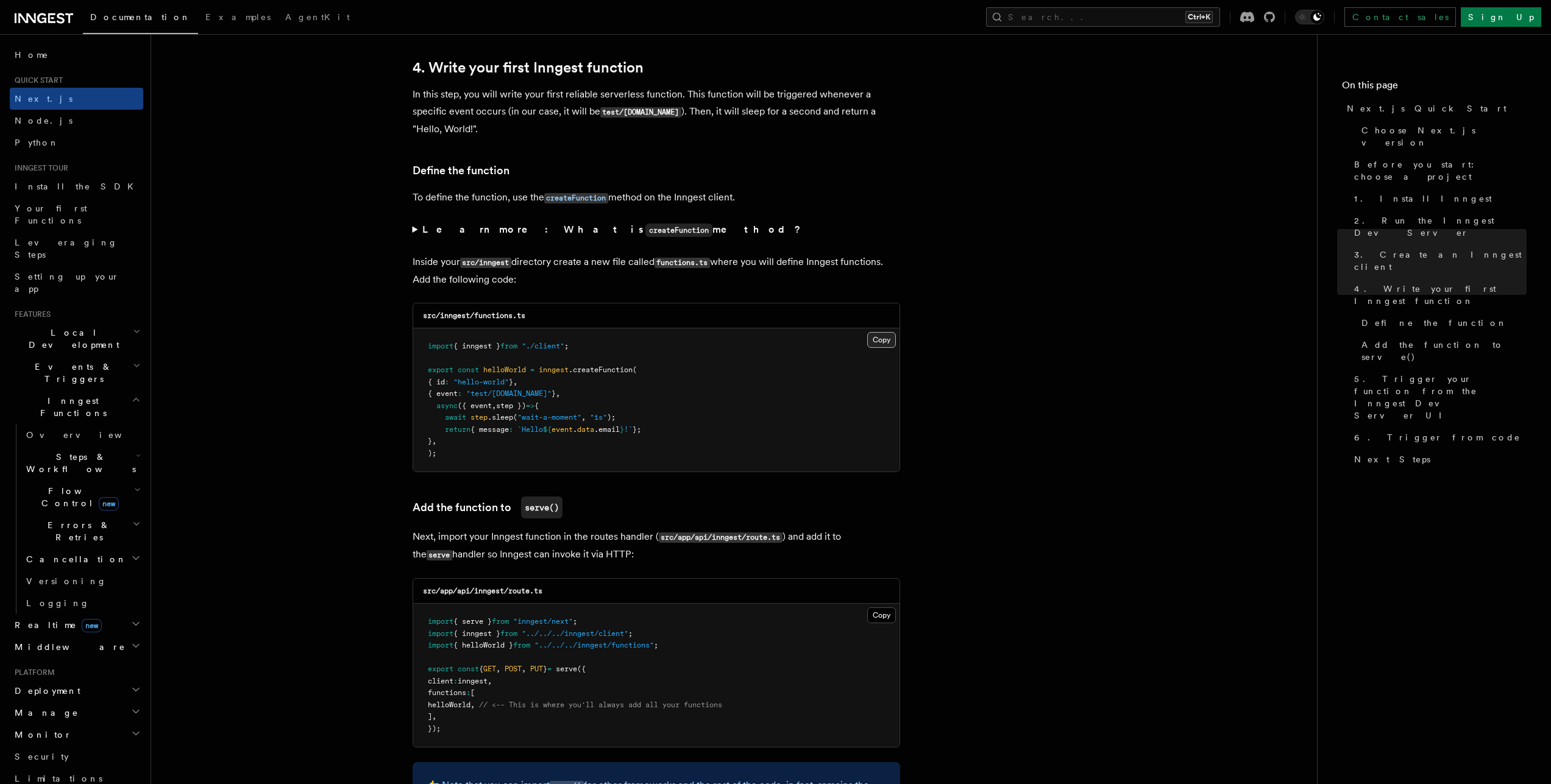
click at [881, 337] on button "Copy Copied" at bounding box center [881, 340] width 29 height 16
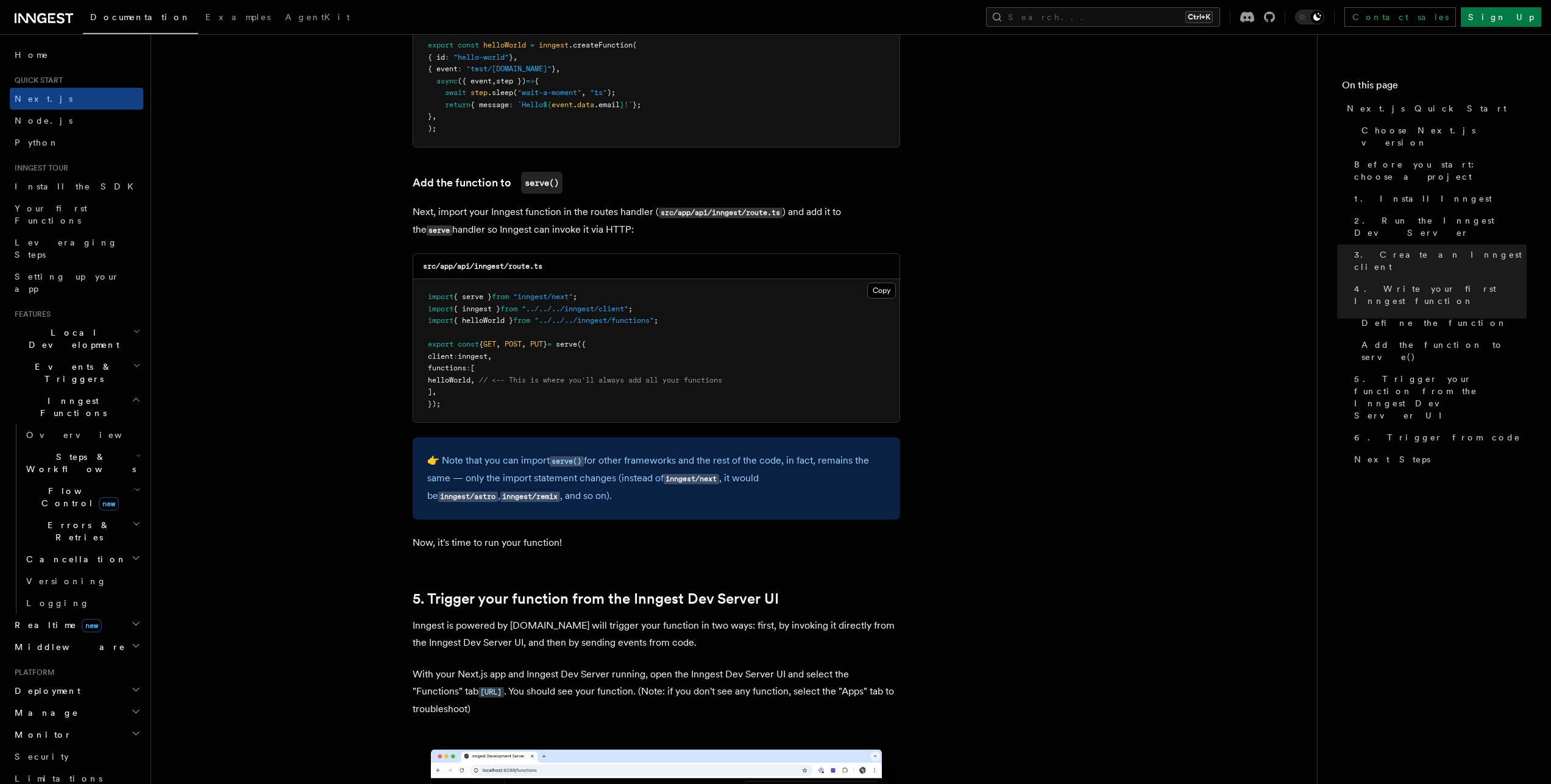
scroll to position [2283, 0]
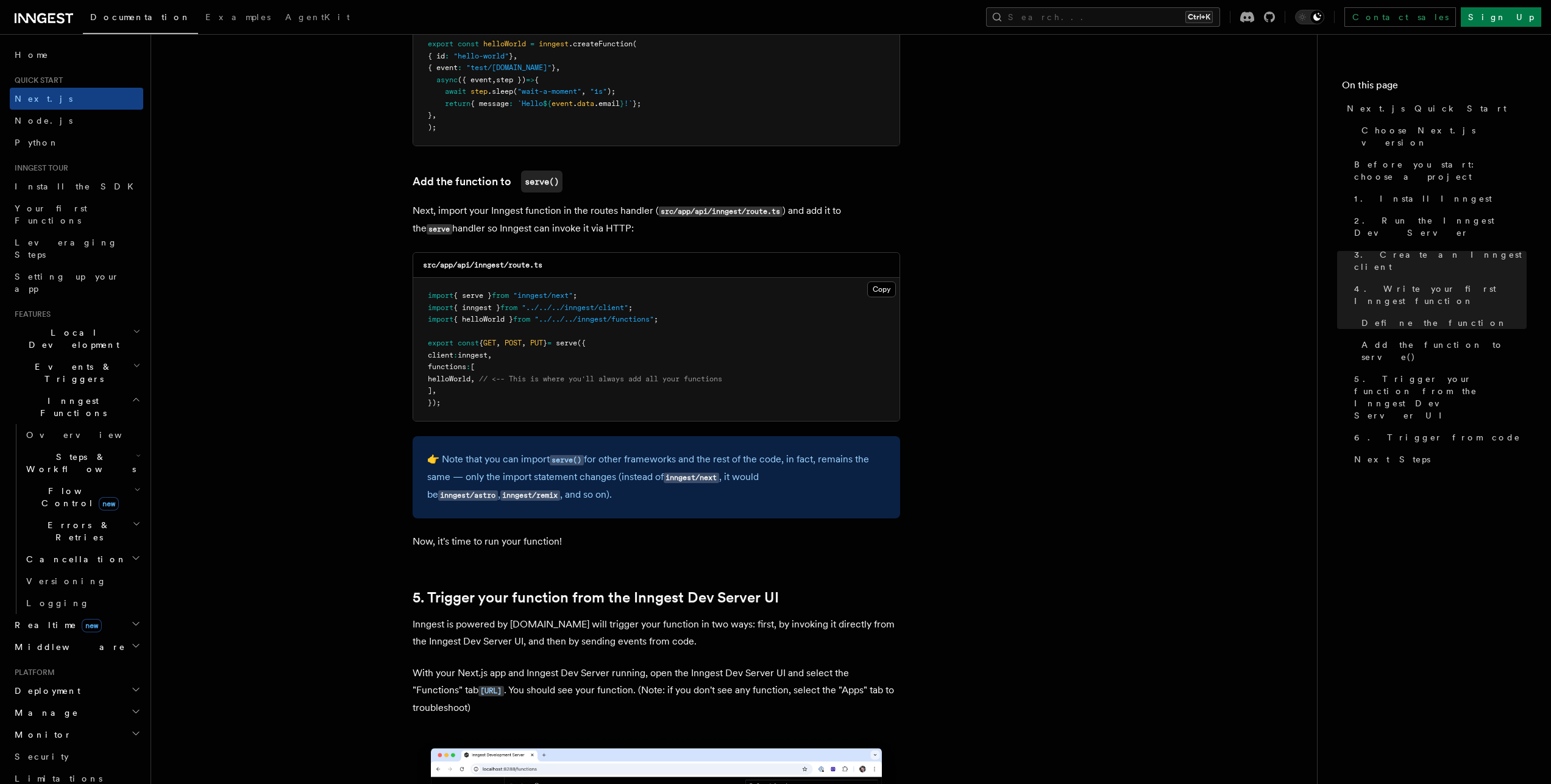
click at [449, 380] on span "helloWorld" at bounding box center [449, 379] width 43 height 9
click at [702, 322] on pre "import { serve } from "inngest/next" ; import { inngest } from "../../../innges…" at bounding box center [656, 349] width 486 height 143
click at [871, 289] on button "Copy Copied" at bounding box center [881, 289] width 29 height 16
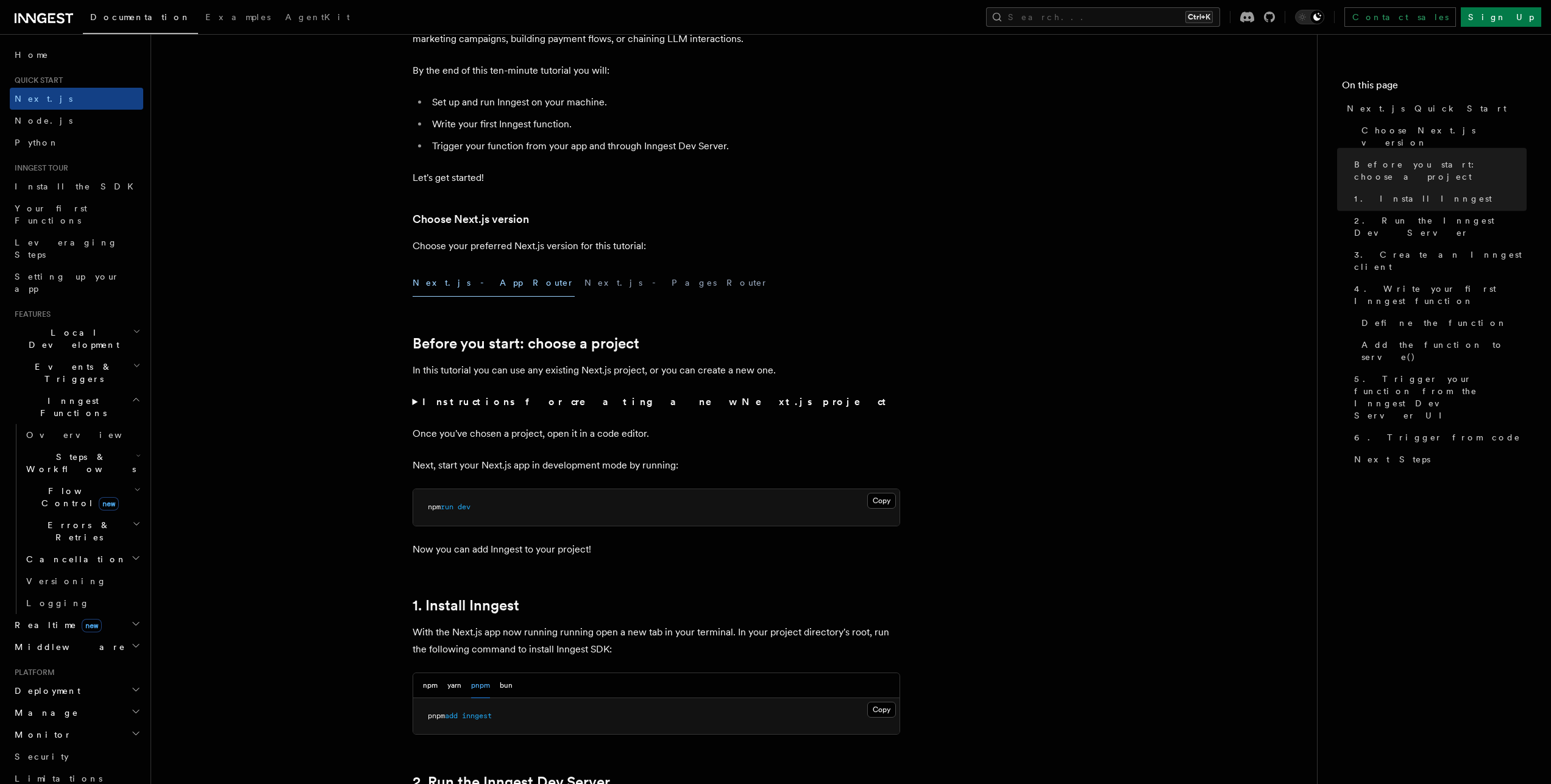
scroll to position [0, 0]
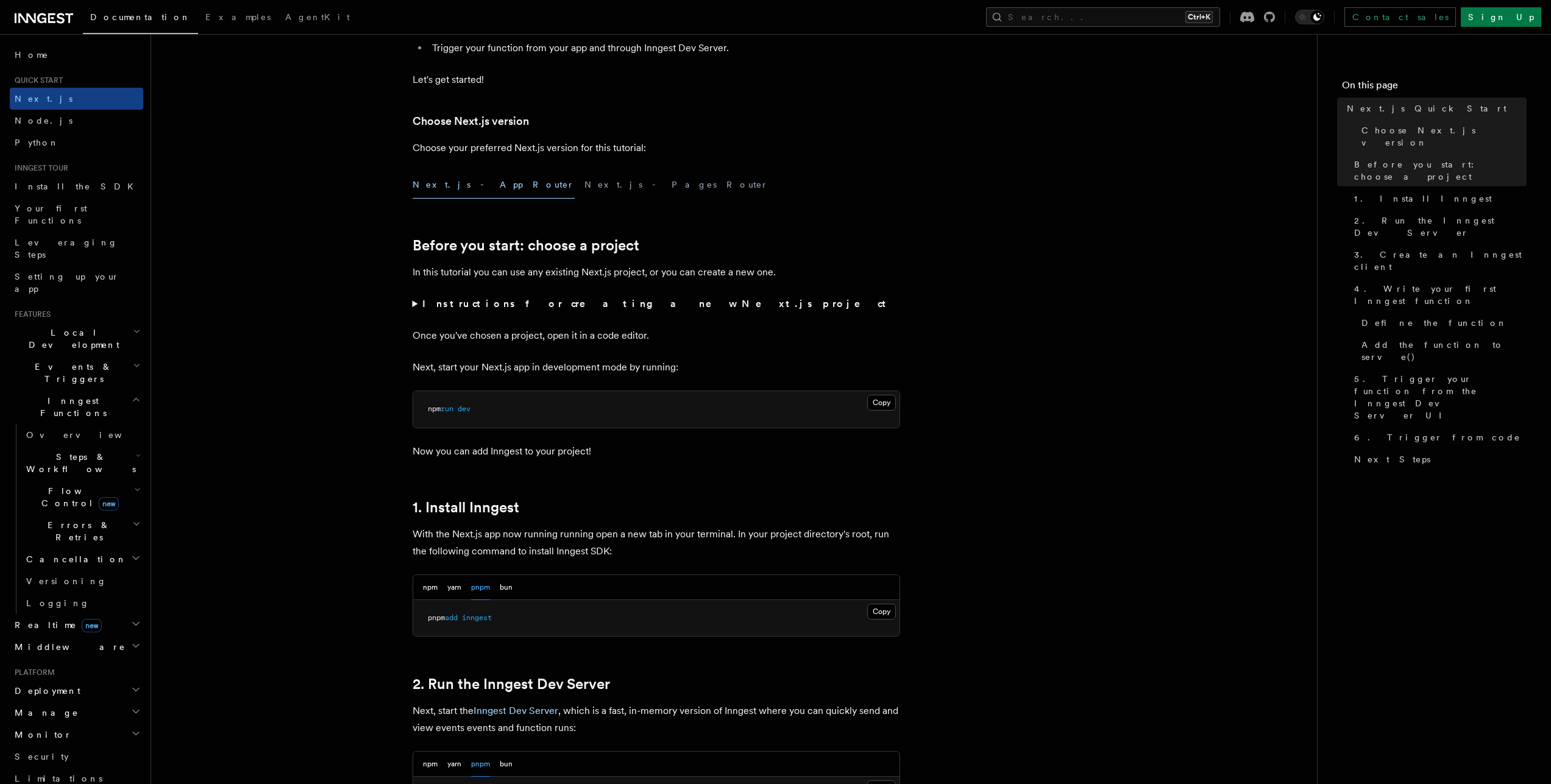
scroll to position [259, 0]
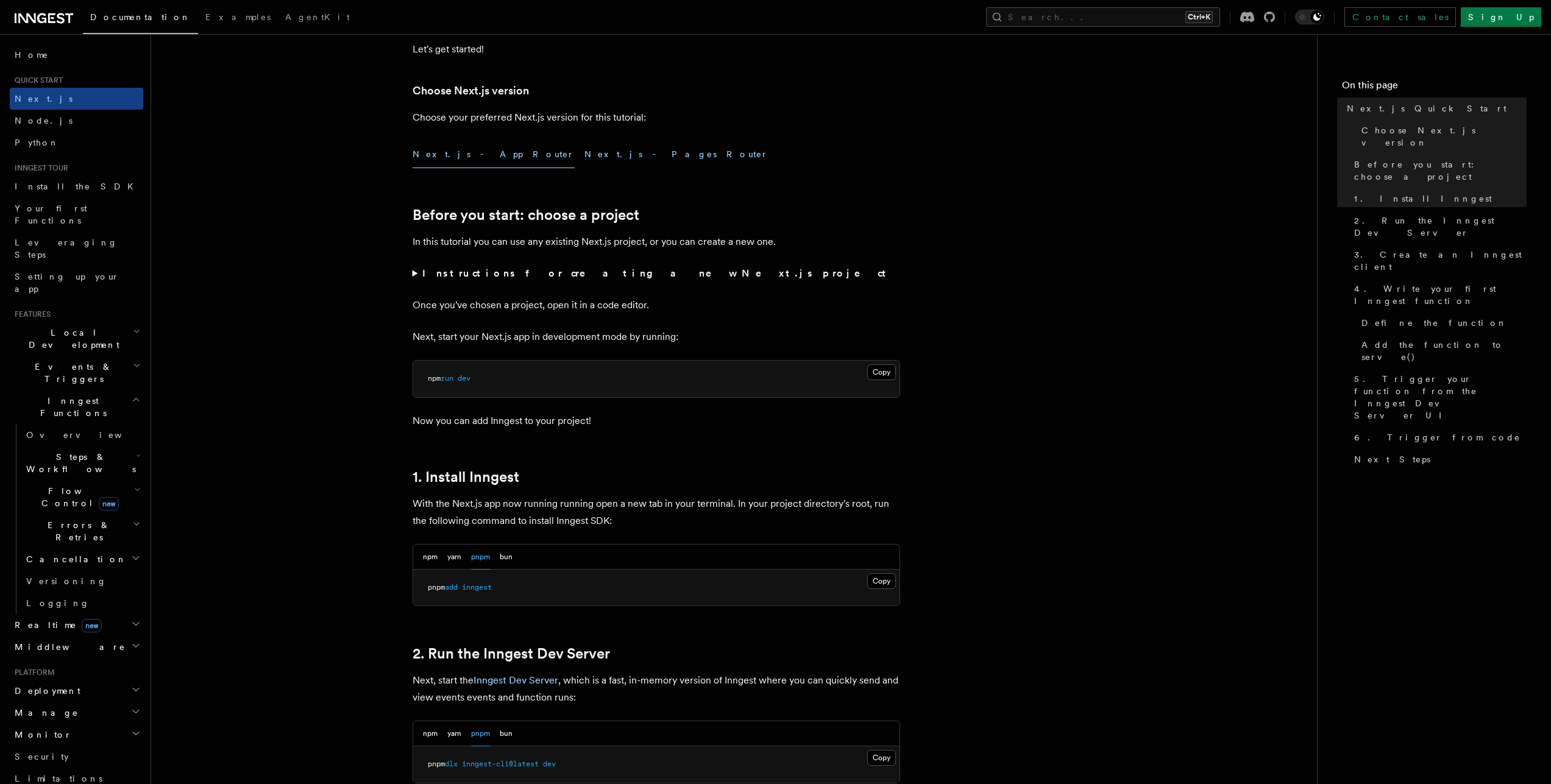
click at [584, 149] on button "Next.js - Pages Router" at bounding box center [676, 155] width 184 height 28
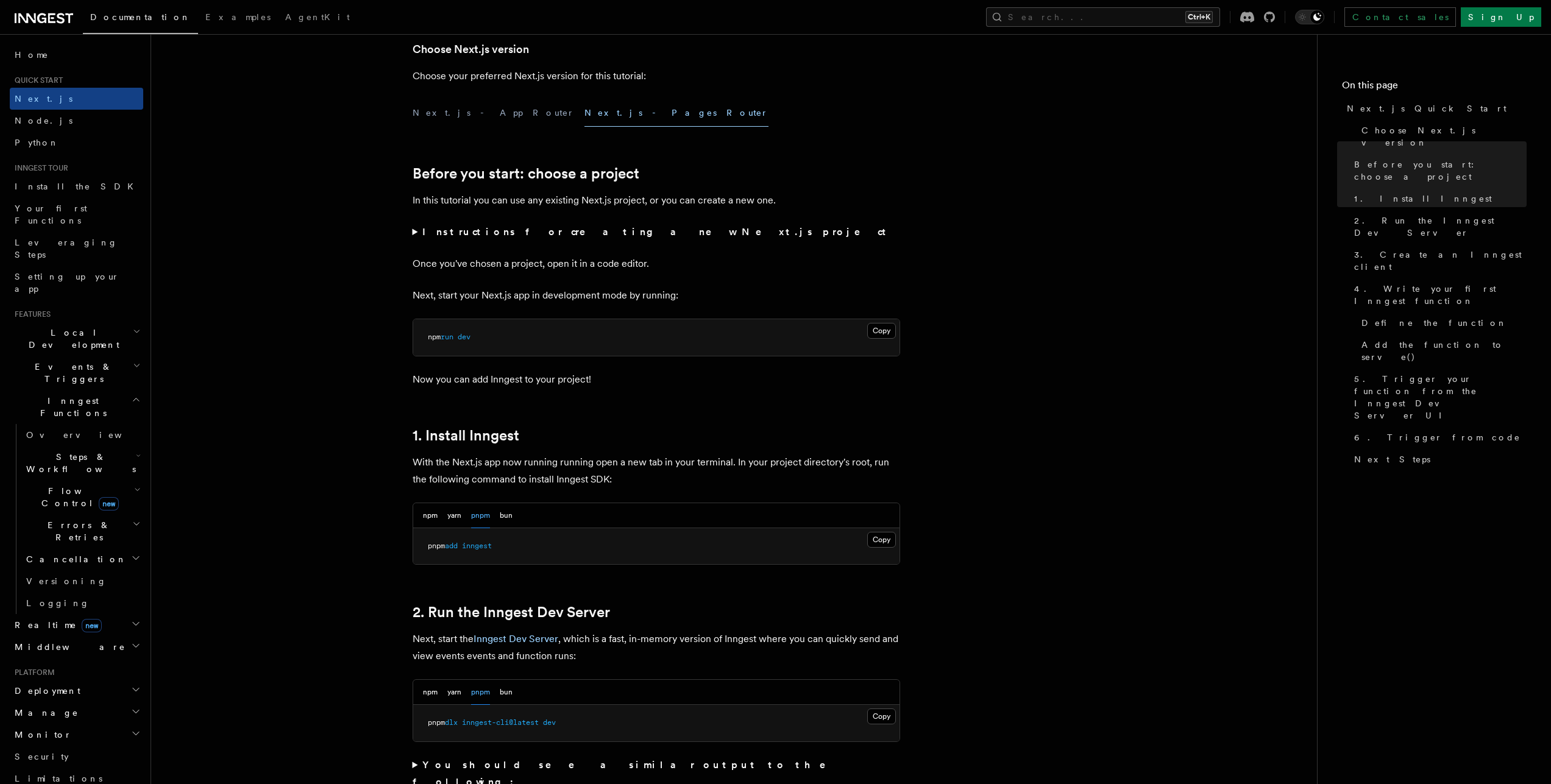
scroll to position [216, 0]
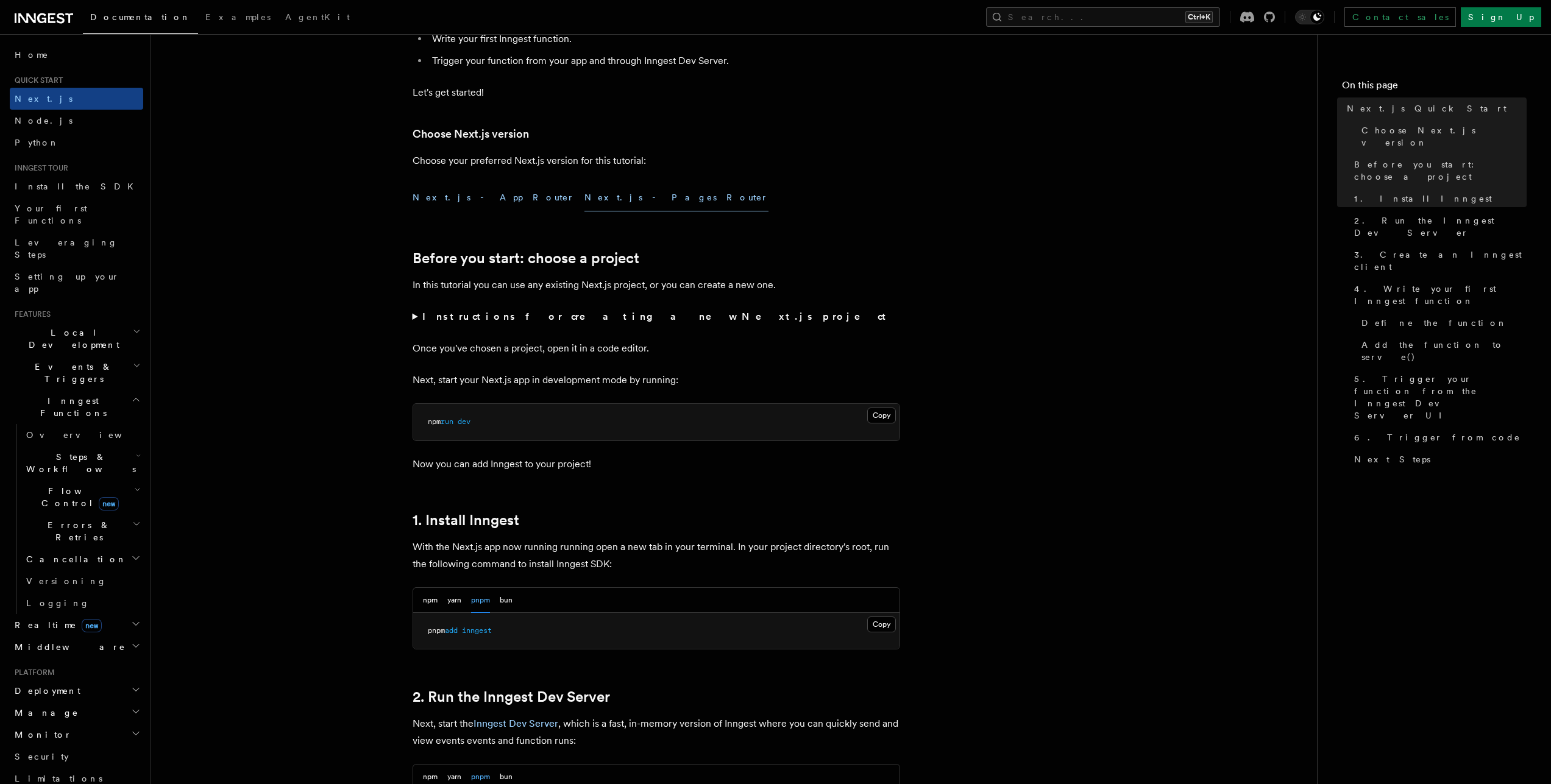
click at [472, 207] on button "Next.js - App Router" at bounding box center [494, 198] width 162 height 28
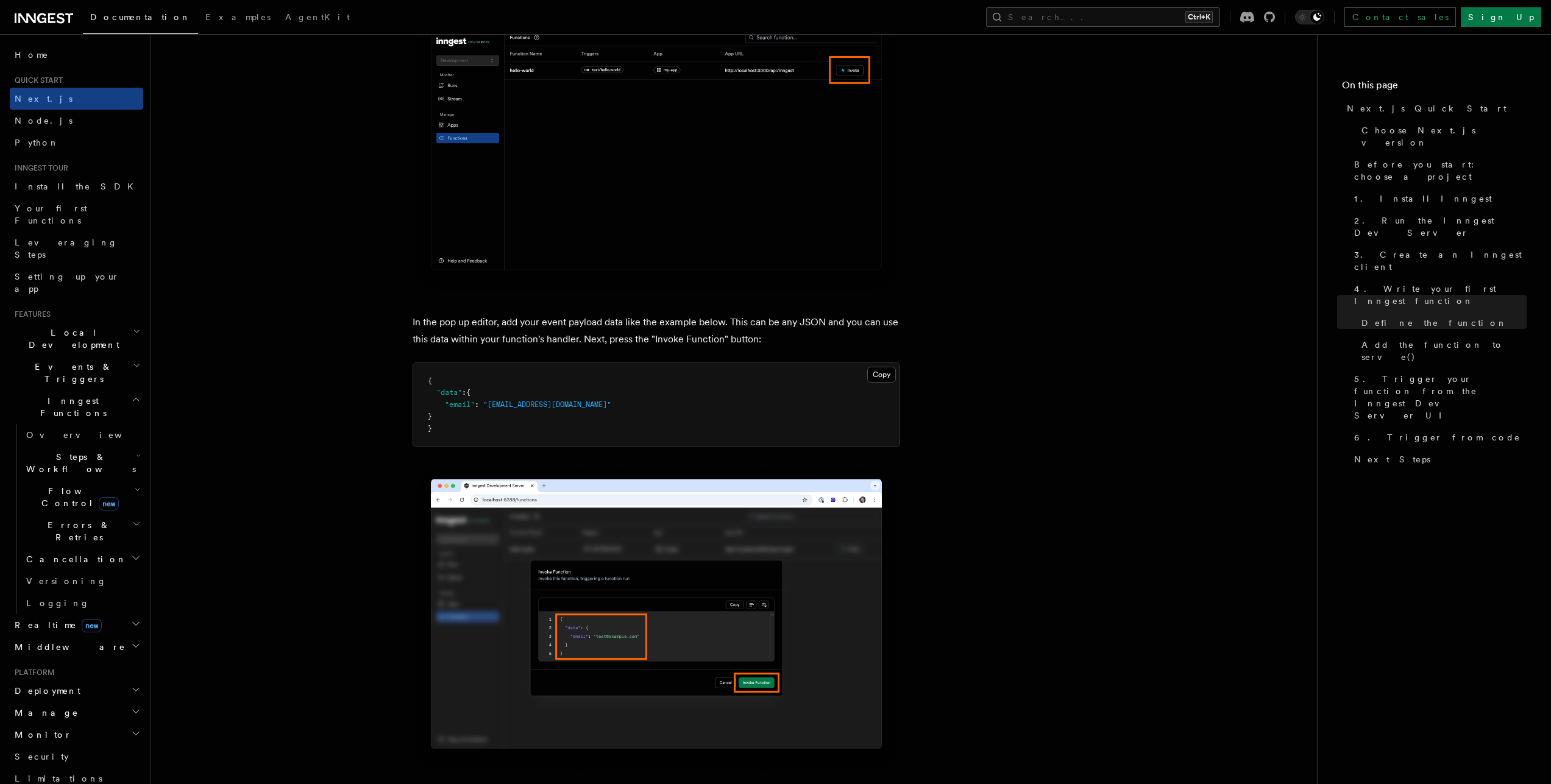
scroll to position [3329, 0]
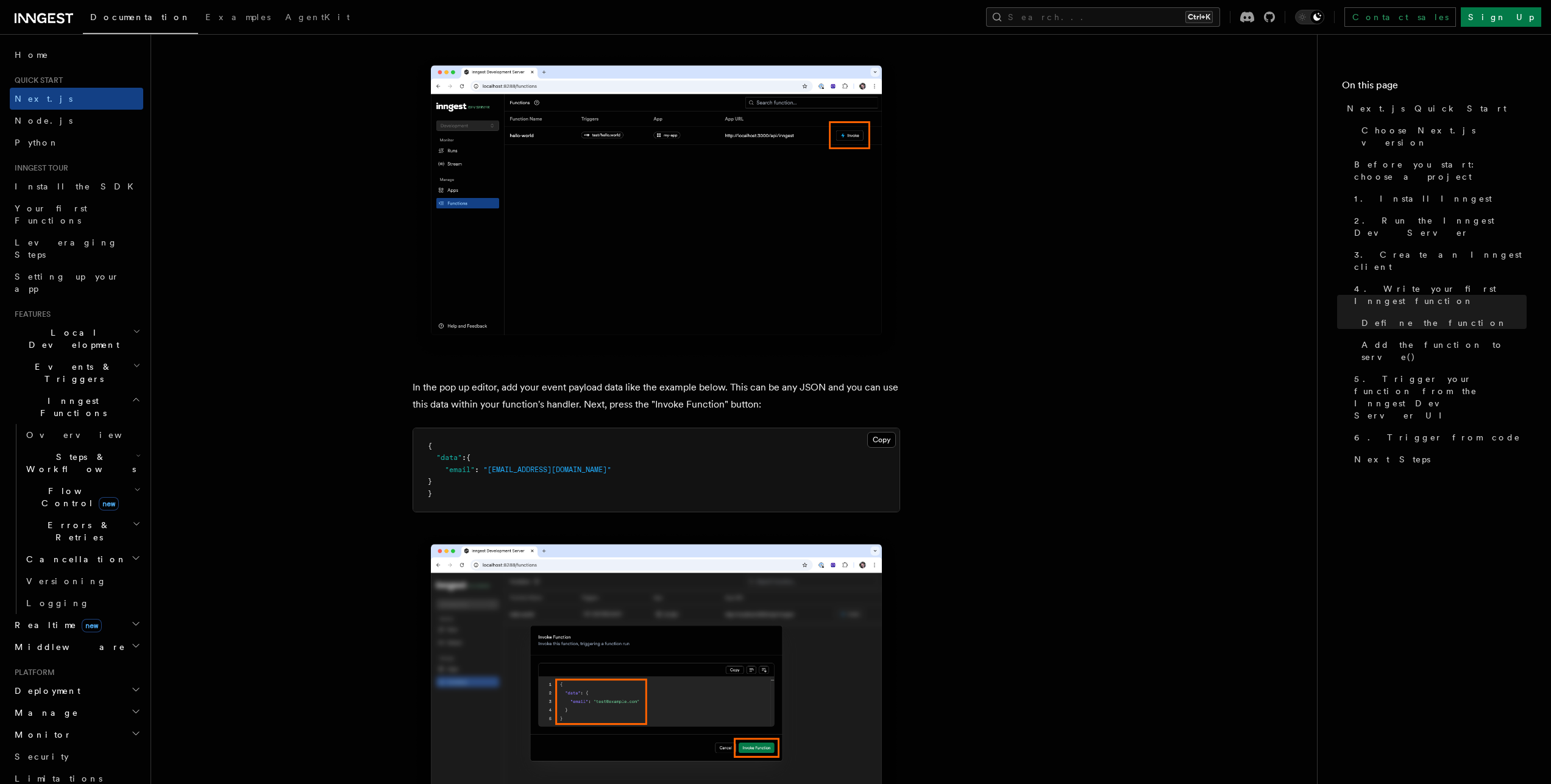
click at [496, 469] on span ""[EMAIL_ADDRESS][DOMAIN_NAME]"" at bounding box center [547, 470] width 128 height 9
drag, startPoint x: 496, startPoint y: 469, endPoint x: 545, endPoint y: 469, distance: 49.0
click at [545, 469] on span ""[EMAIL_ADDRESS][DOMAIN_NAME]"" at bounding box center [547, 470] width 128 height 9
click at [887, 441] on button "Copy Copied" at bounding box center [881, 440] width 29 height 16
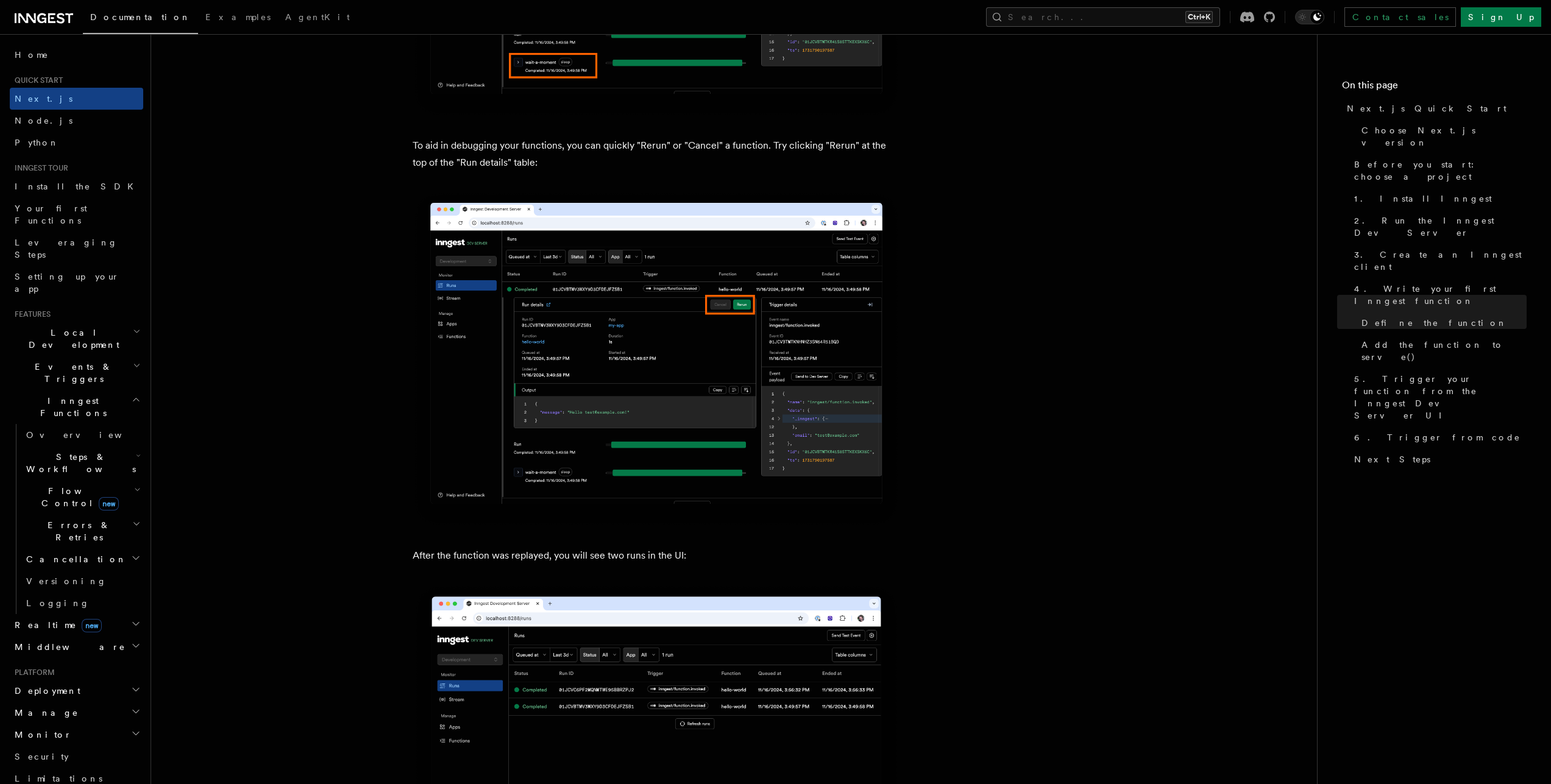
scroll to position [5263, 0]
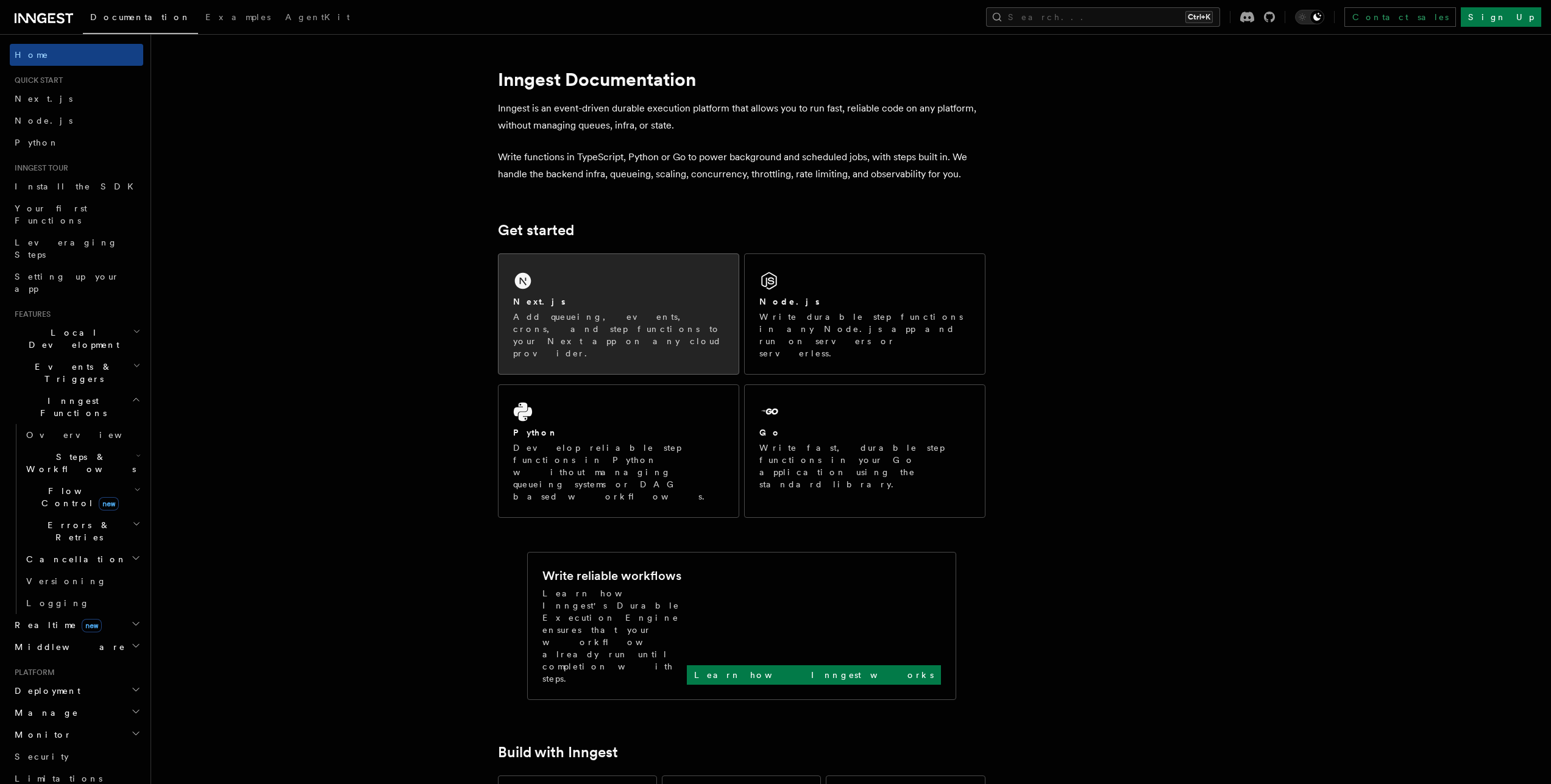
click at [549, 287] on div "Next.js Add queueing, events, crons, and step functions to your Next app on any…" at bounding box center [618, 314] width 240 height 120
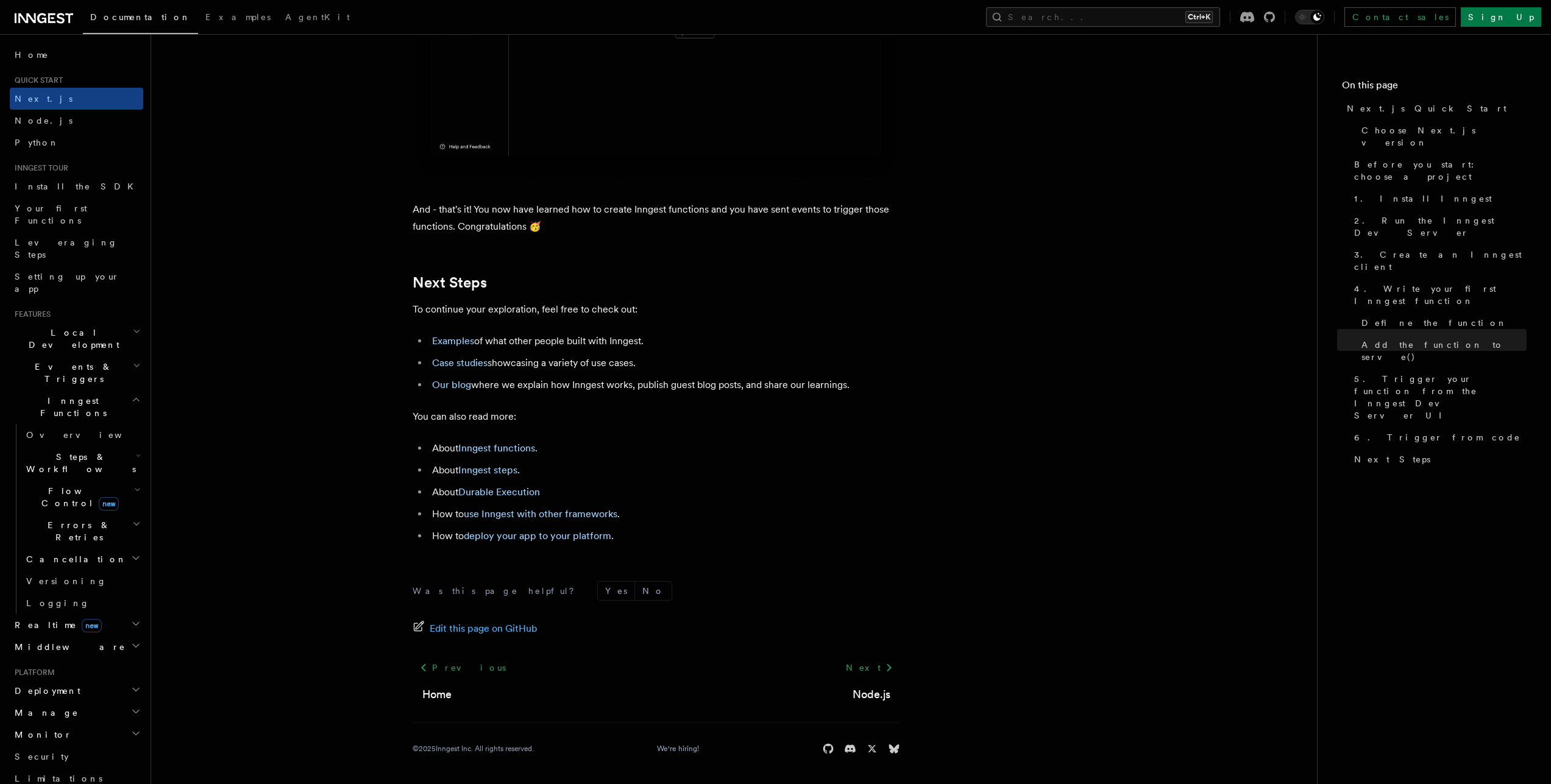
scroll to position [7422, 0]
click at [133, 327] on icon "button" at bounding box center [136, 331] width 8 height 10
click at [93, 437] on span "Development with Docker" at bounding box center [83, 448] width 115 height 22
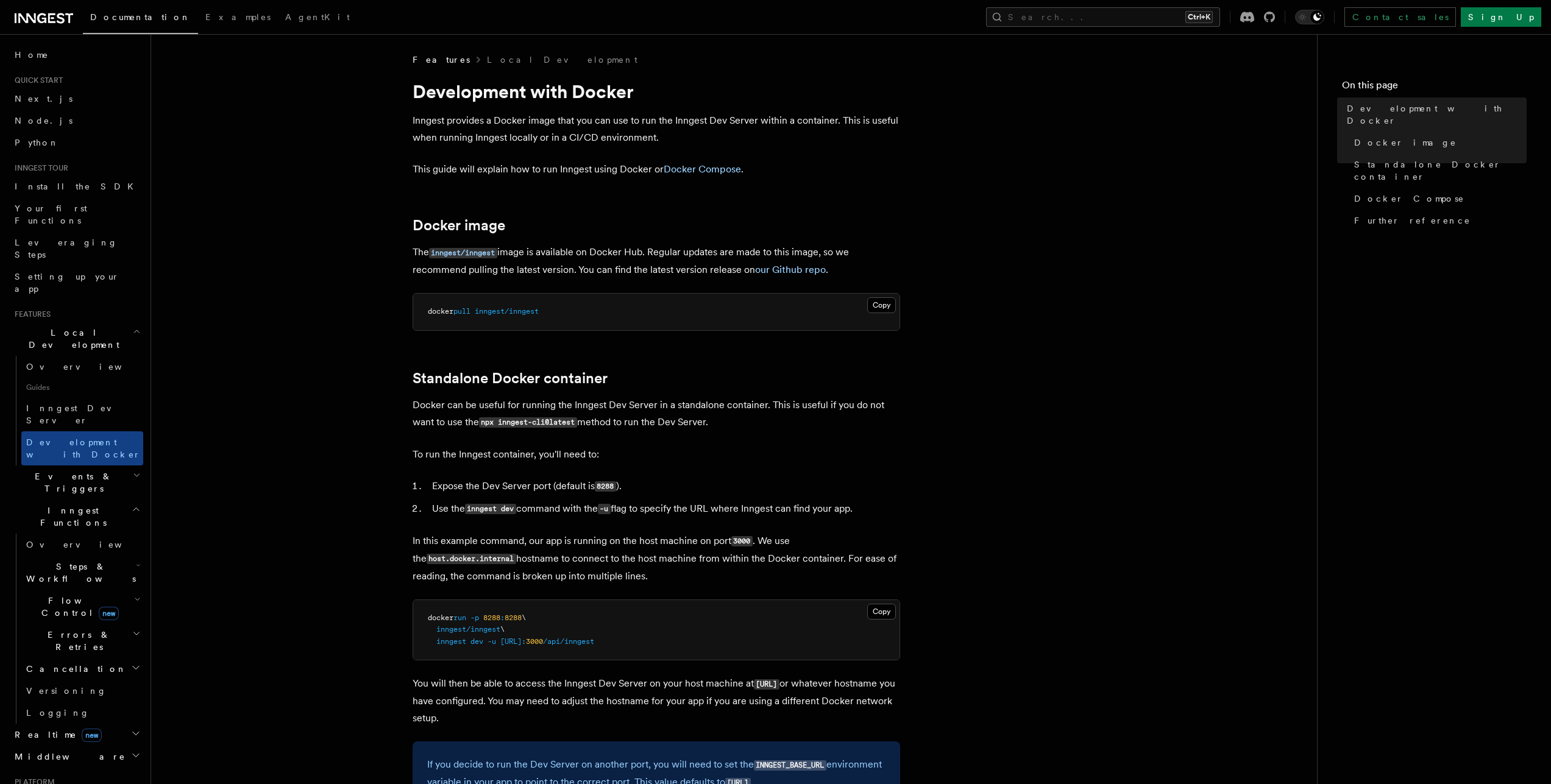
click at [123, 322] on h2 "Local Development" at bounding box center [77, 338] width 134 height 34
click at [135, 364] on icon "button" at bounding box center [137, 365] width 5 height 3
click at [133, 361] on icon "button" at bounding box center [136, 365] width 8 height 10
click at [107, 355] on h2 "Events & Triggers" at bounding box center [77, 372] width 134 height 34
click at [94, 355] on h2 "Events & Triggers" at bounding box center [77, 372] width 134 height 34
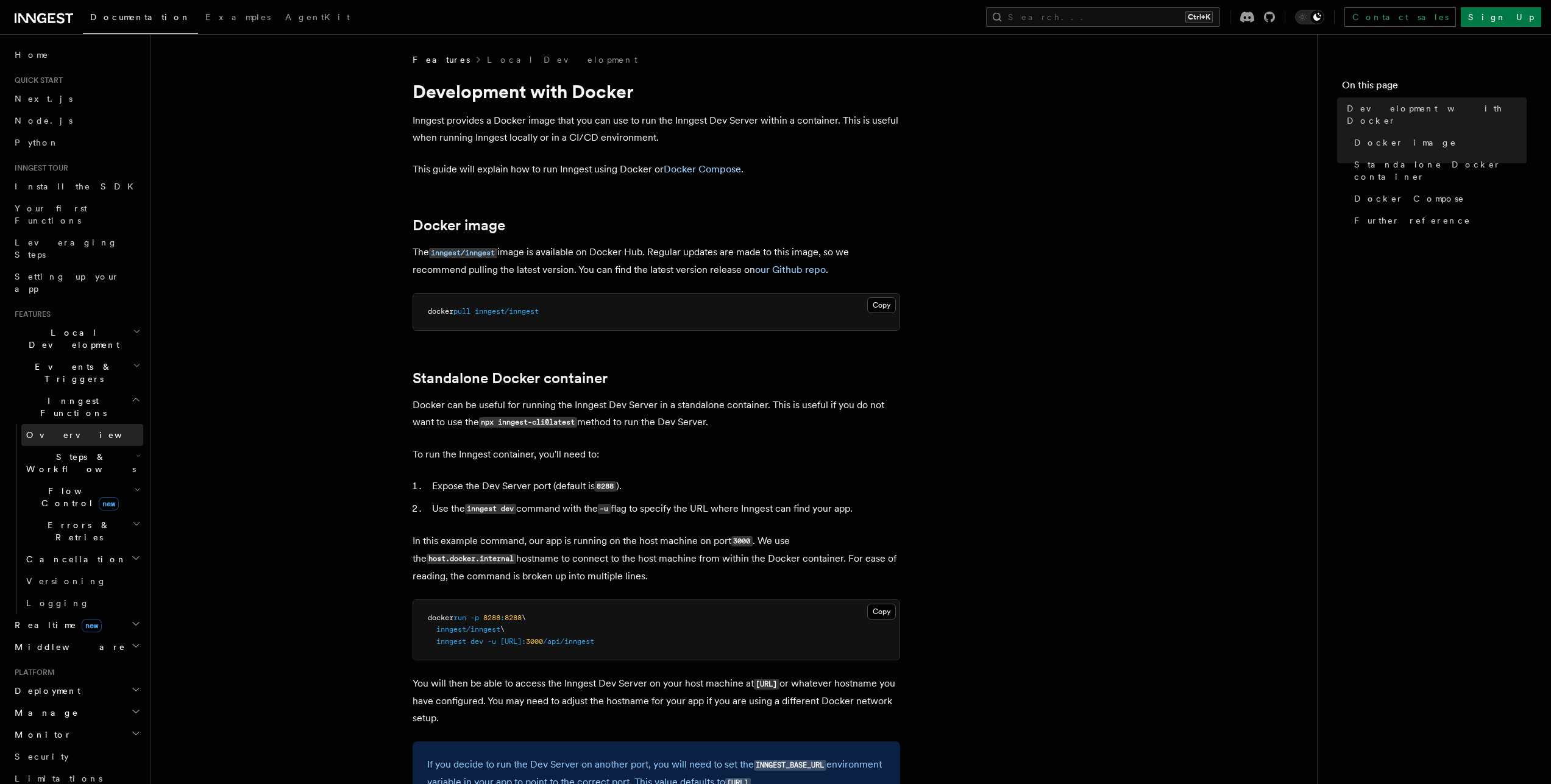
click at [77, 424] on link "Overview" at bounding box center [83, 435] width 122 height 22
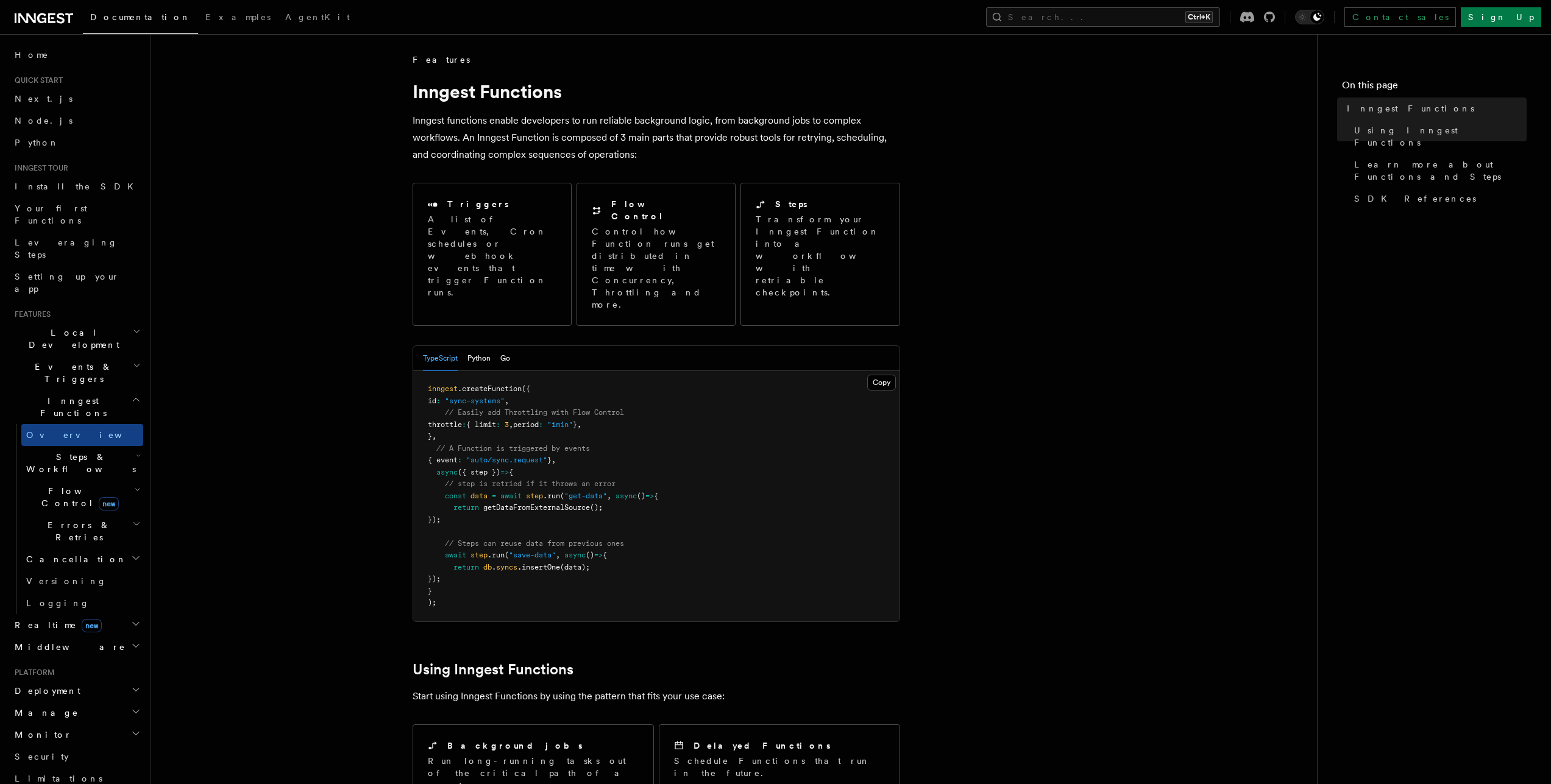
click at [109, 446] on h2 "Steps & Workflows" at bounding box center [83, 462] width 122 height 34
click at [104, 446] on h2 "Steps & Workflows" at bounding box center [83, 462] width 122 height 34
click at [119, 615] on h2 "Realtime new" at bounding box center [77, 625] width 134 height 22
click at [109, 658] on link "React hooks / Next.js" at bounding box center [83, 674] width 122 height 34
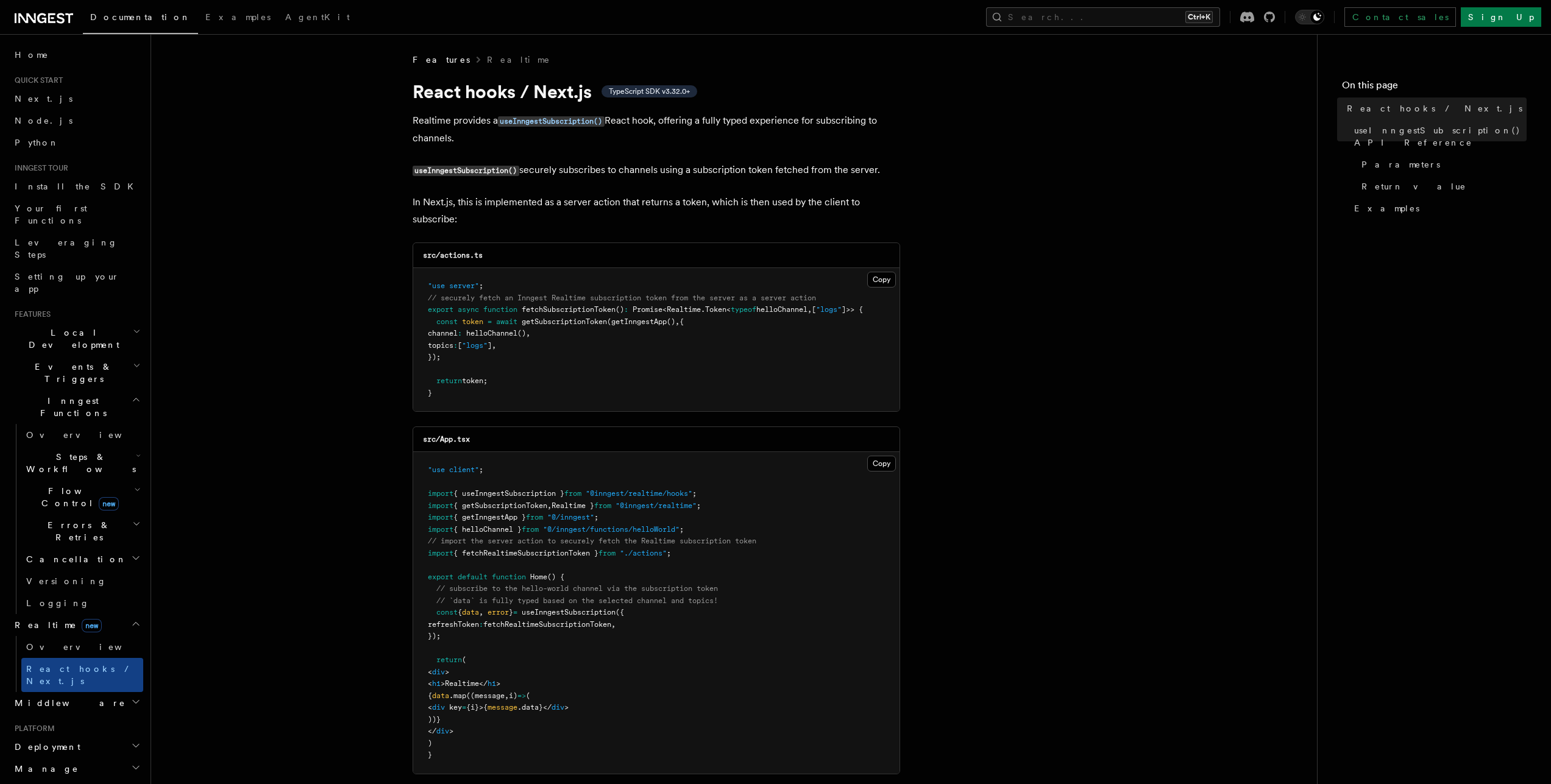
click at [70, 692] on h2 "Middleware" at bounding box center [77, 702] width 134 height 22
click at [53, 697] on span "Middleware" at bounding box center [67, 703] width 116 height 12
click at [54, 741] on span "Deployment" at bounding box center [44, 747] width 70 height 12
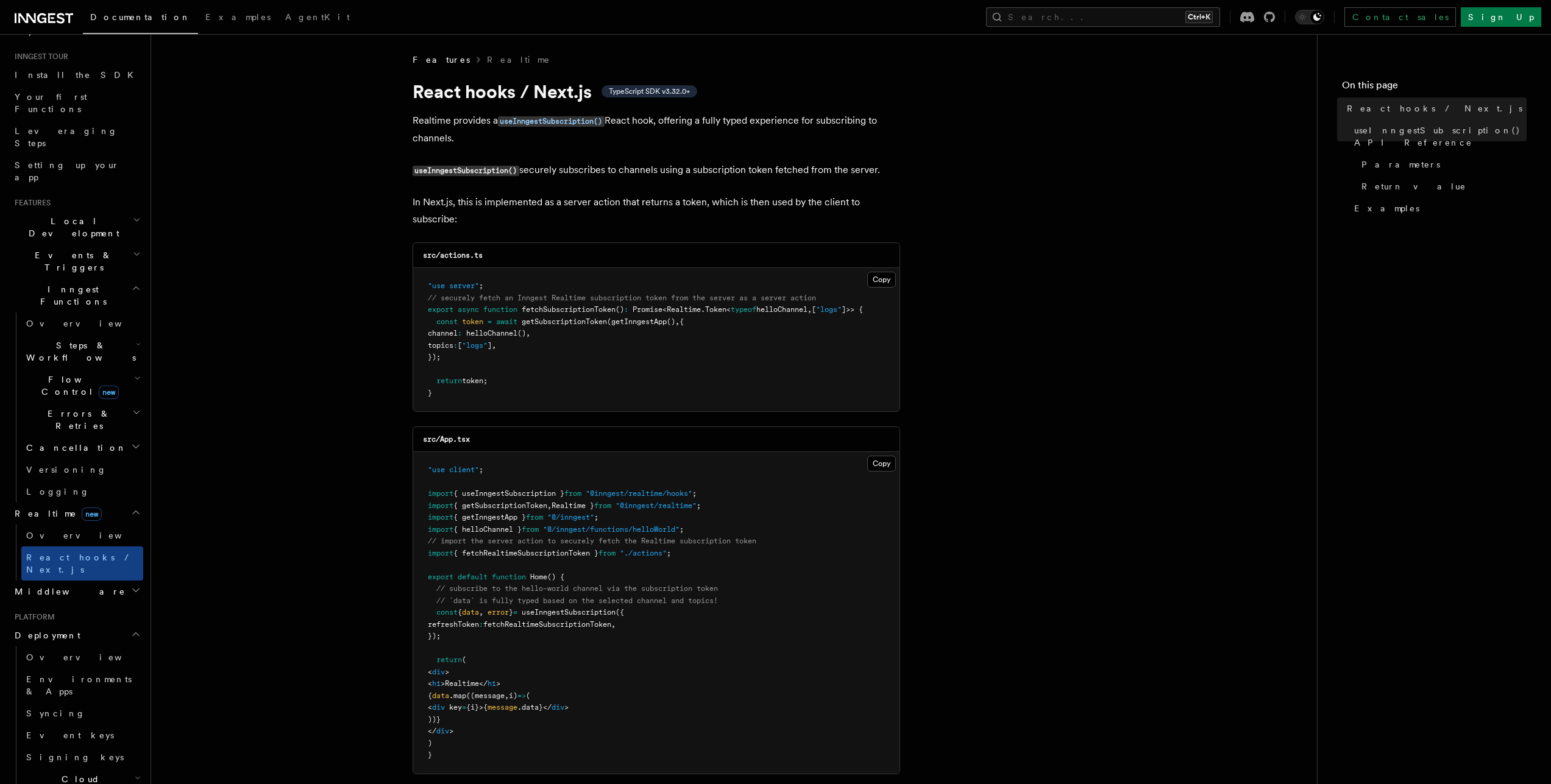
scroll to position [217, 0]
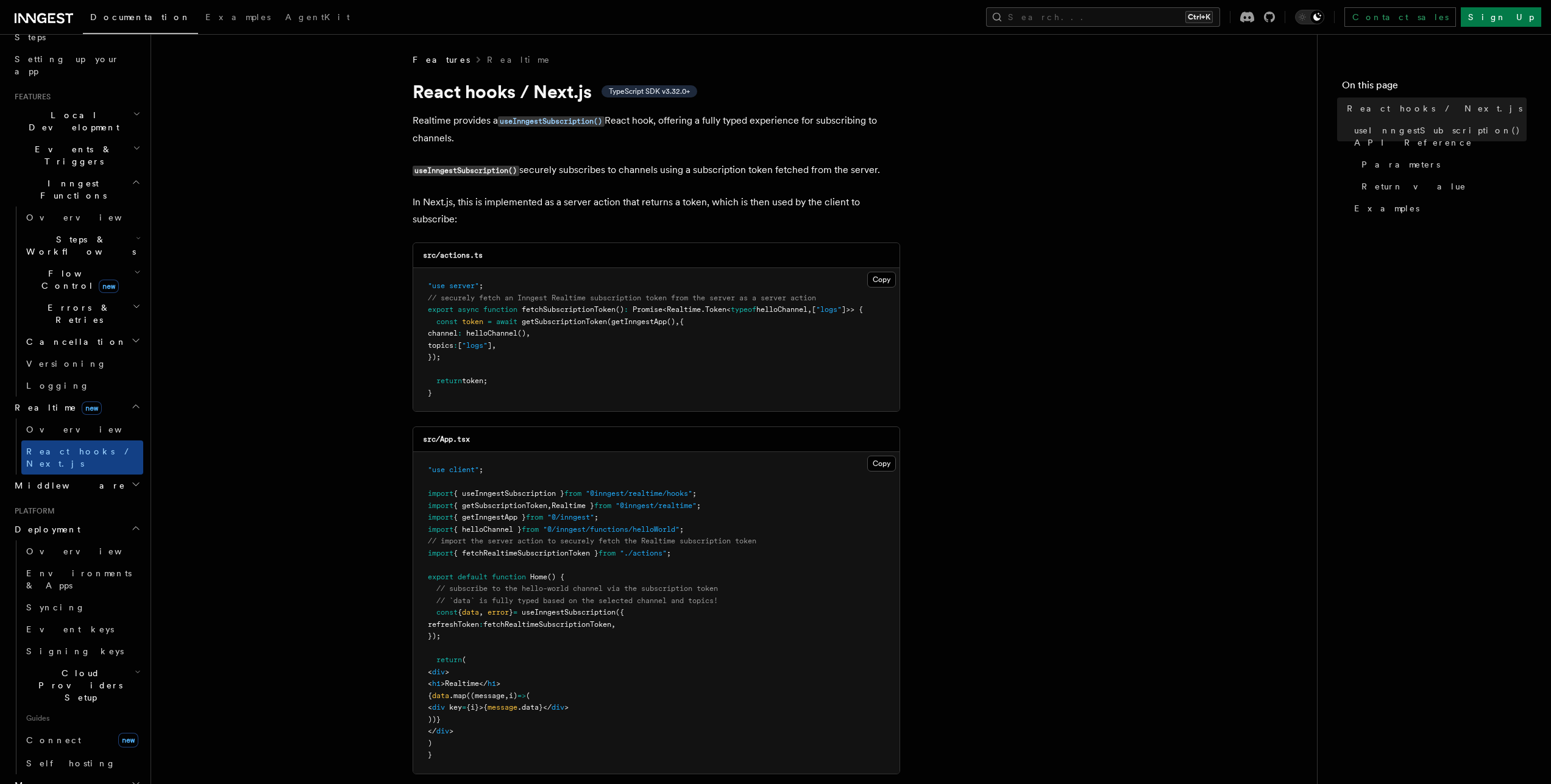
click at [60, 523] on span "Deployment" at bounding box center [44, 529] width 70 height 12
click at [56, 541] on h2 "Manage" at bounding box center [77, 551] width 134 height 22
click at [51, 562] on h2 "Monitor" at bounding box center [77, 573] width 134 height 22
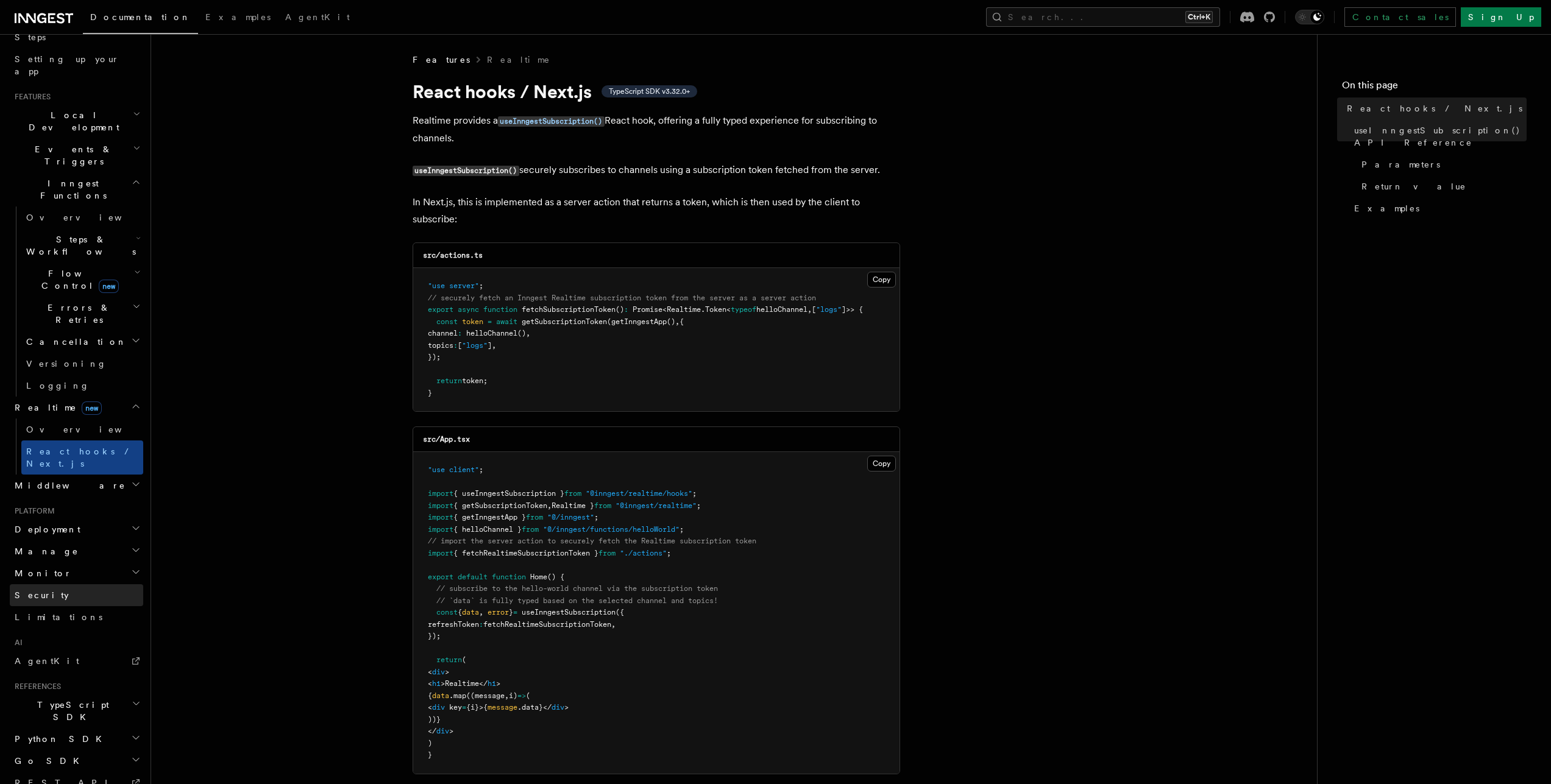
click at [48, 584] on link "Security" at bounding box center [77, 595] width 134 height 22
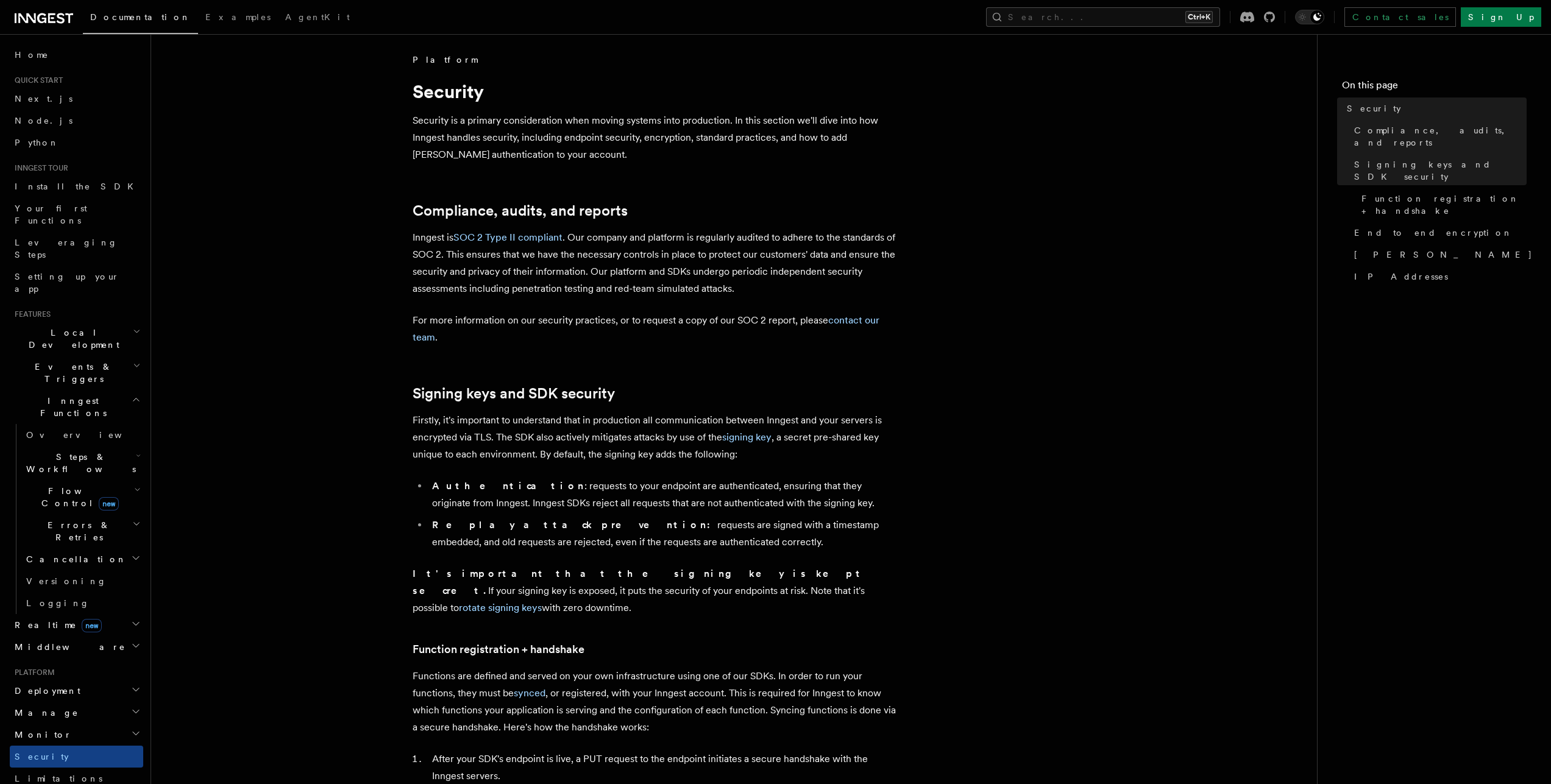
click at [58, 327] on span "Local Development" at bounding box center [71, 339] width 123 height 24
click at [56, 327] on span "Local Development" at bounding box center [71, 339] width 123 height 24
click at [57, 327] on span "Local Development" at bounding box center [71, 339] width 123 height 24
click at [52, 470] on span "Events & Triggers" at bounding box center [71, 482] width 123 height 24
click at [65, 327] on span "Local Development" at bounding box center [71, 339] width 123 height 24
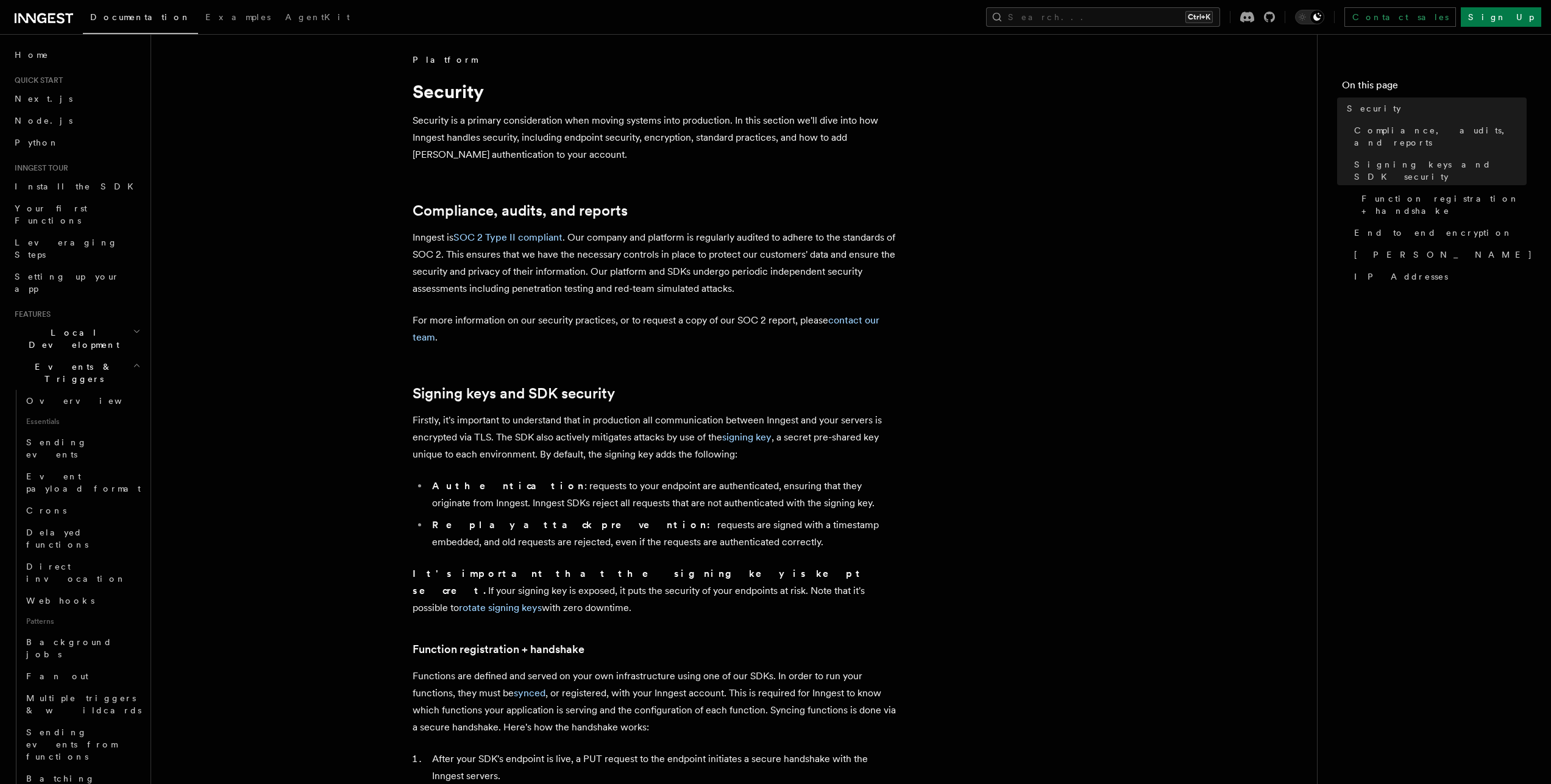
click at [58, 361] on span "Events & Triggers" at bounding box center [71, 373] width 123 height 24
click at [53, 480] on h2 "Flow Control new" at bounding box center [83, 496] width 122 height 34
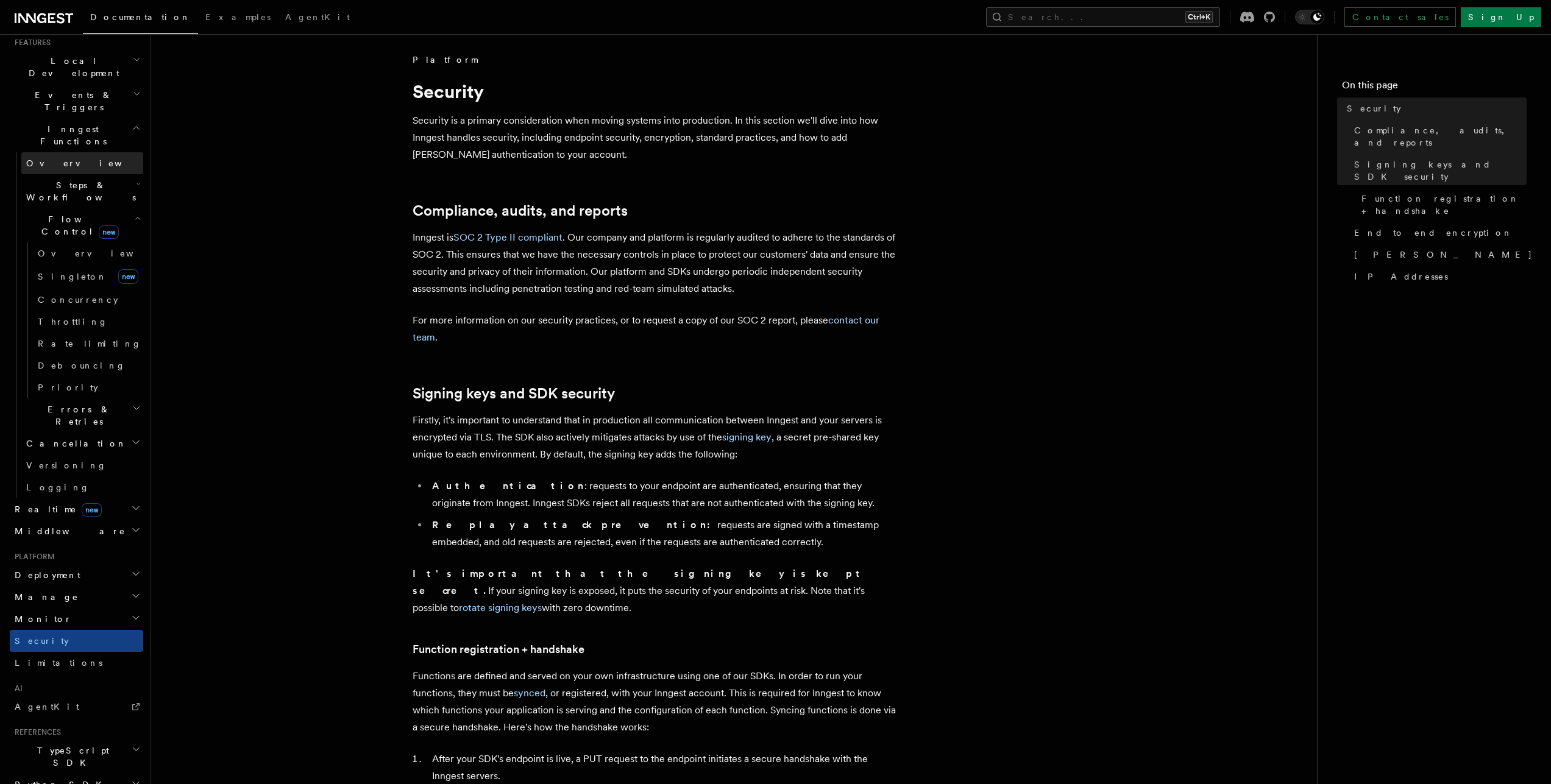
scroll to position [347, 0]
